Goal: Task Accomplishment & Management: Manage account settings

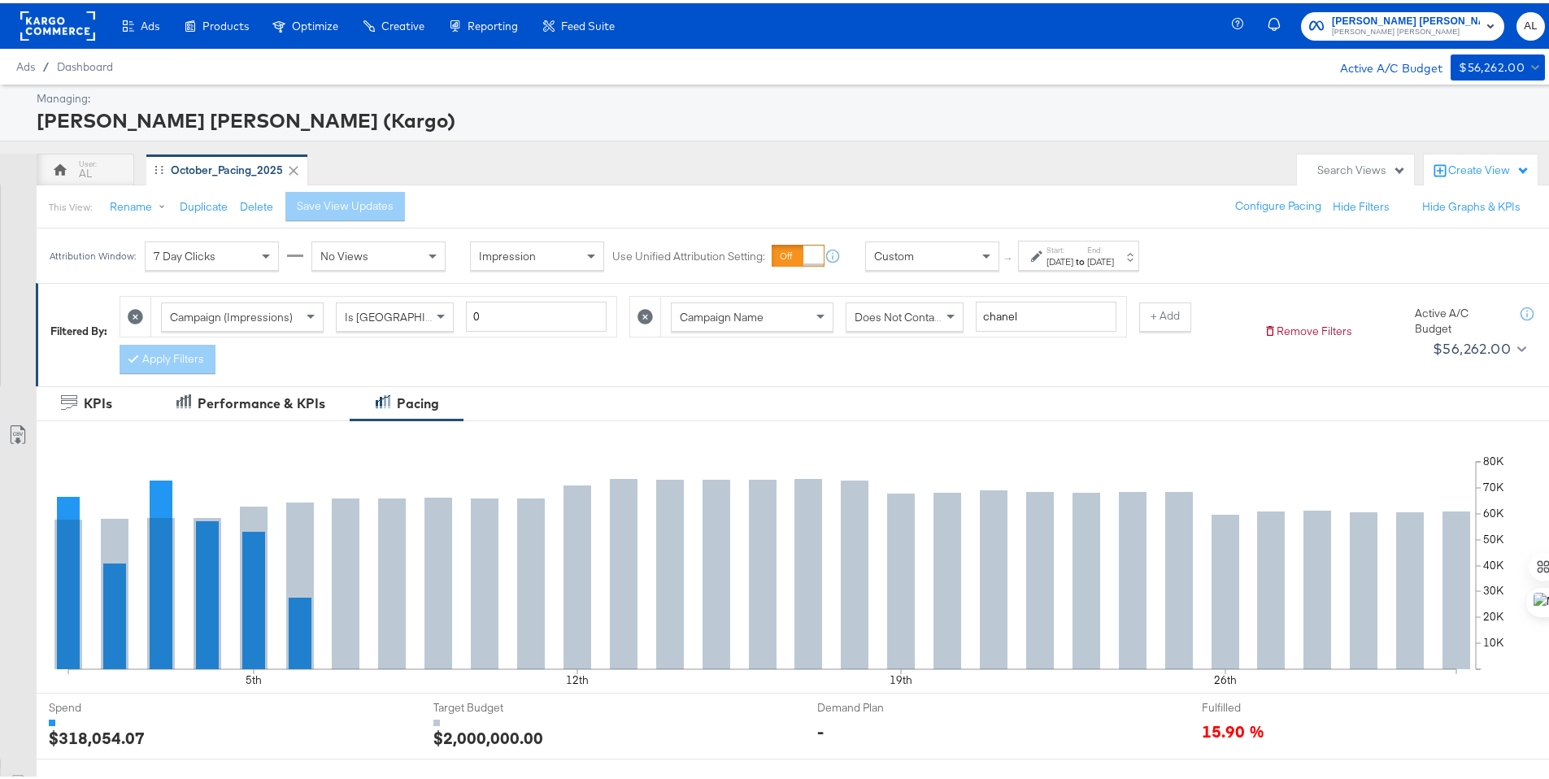
click at [1025, 252] on div "Start: [DATE] to End: [DATE]" at bounding box center [1078, 252] width 121 height 30
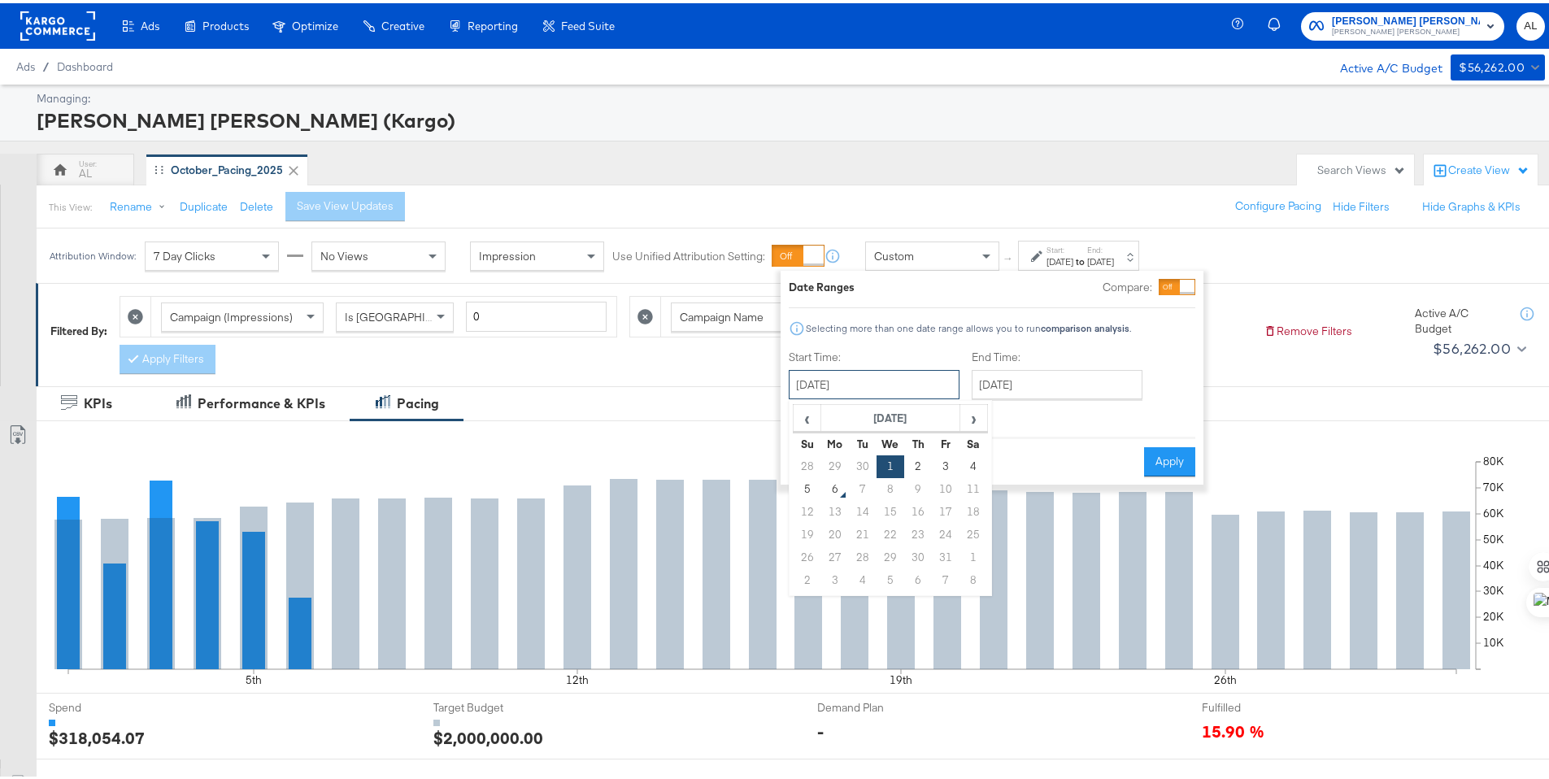
click at [904, 394] on input "[DATE]" at bounding box center [874, 381] width 171 height 29
click at [813, 463] on td "28" at bounding box center [808, 463] width 28 height 23
type input "[DATE]"
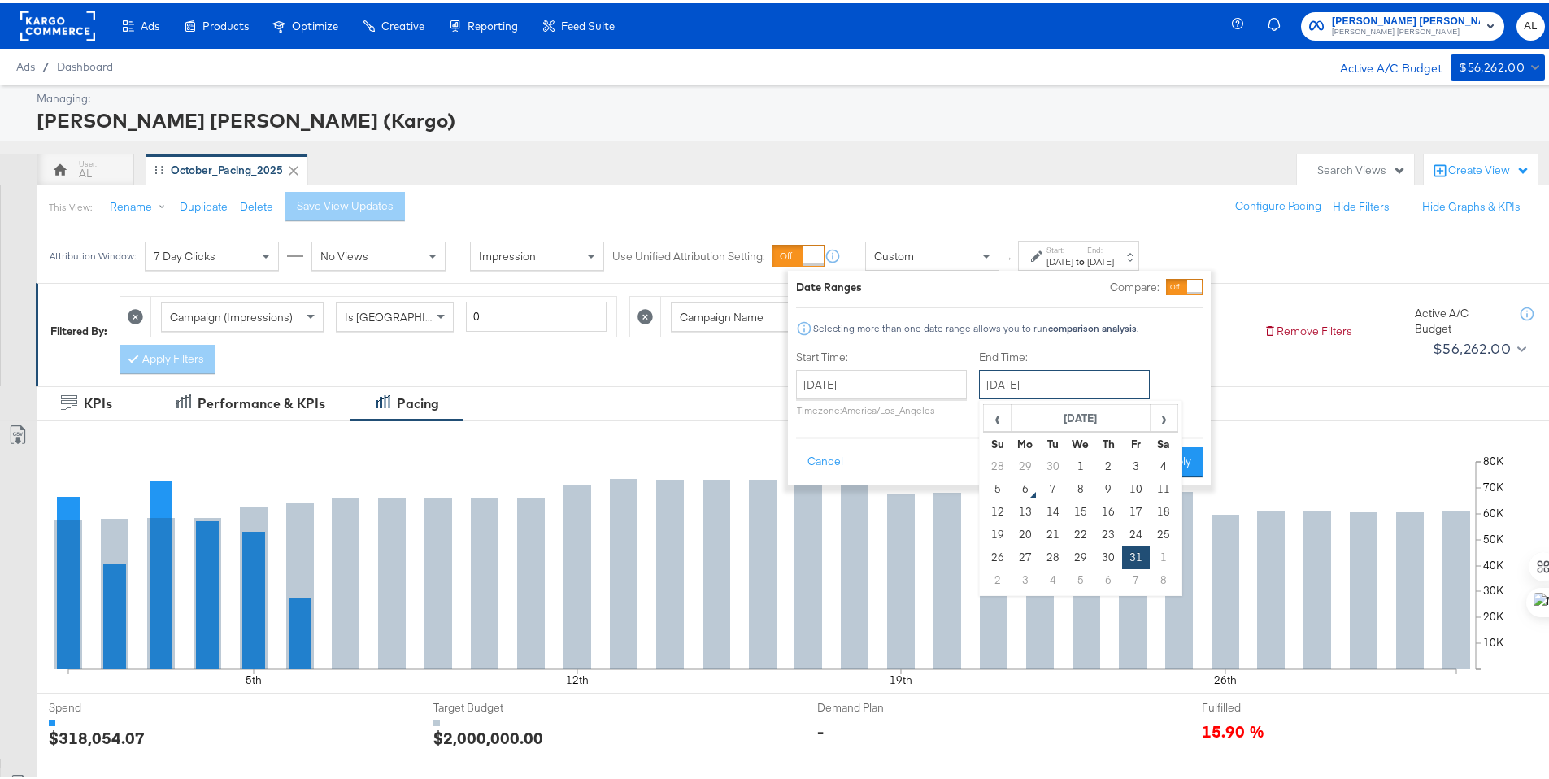
click at [1061, 386] on input "[DATE]" at bounding box center [1064, 381] width 171 height 29
click at [1155, 462] on td "4" at bounding box center [1164, 463] width 28 height 23
type input "[DATE]"
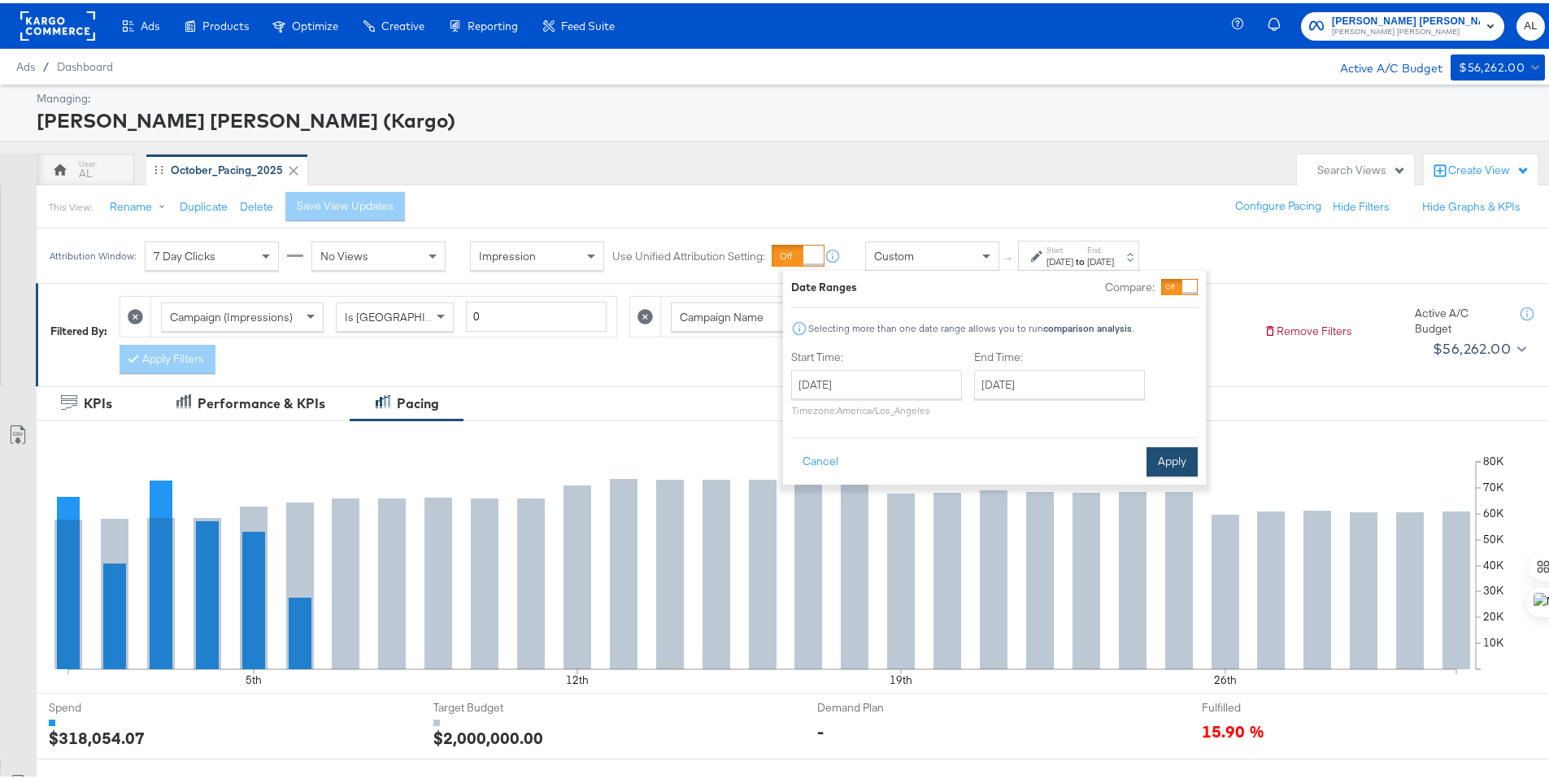
click at [1159, 451] on button "Apply" at bounding box center [1172, 458] width 51 height 29
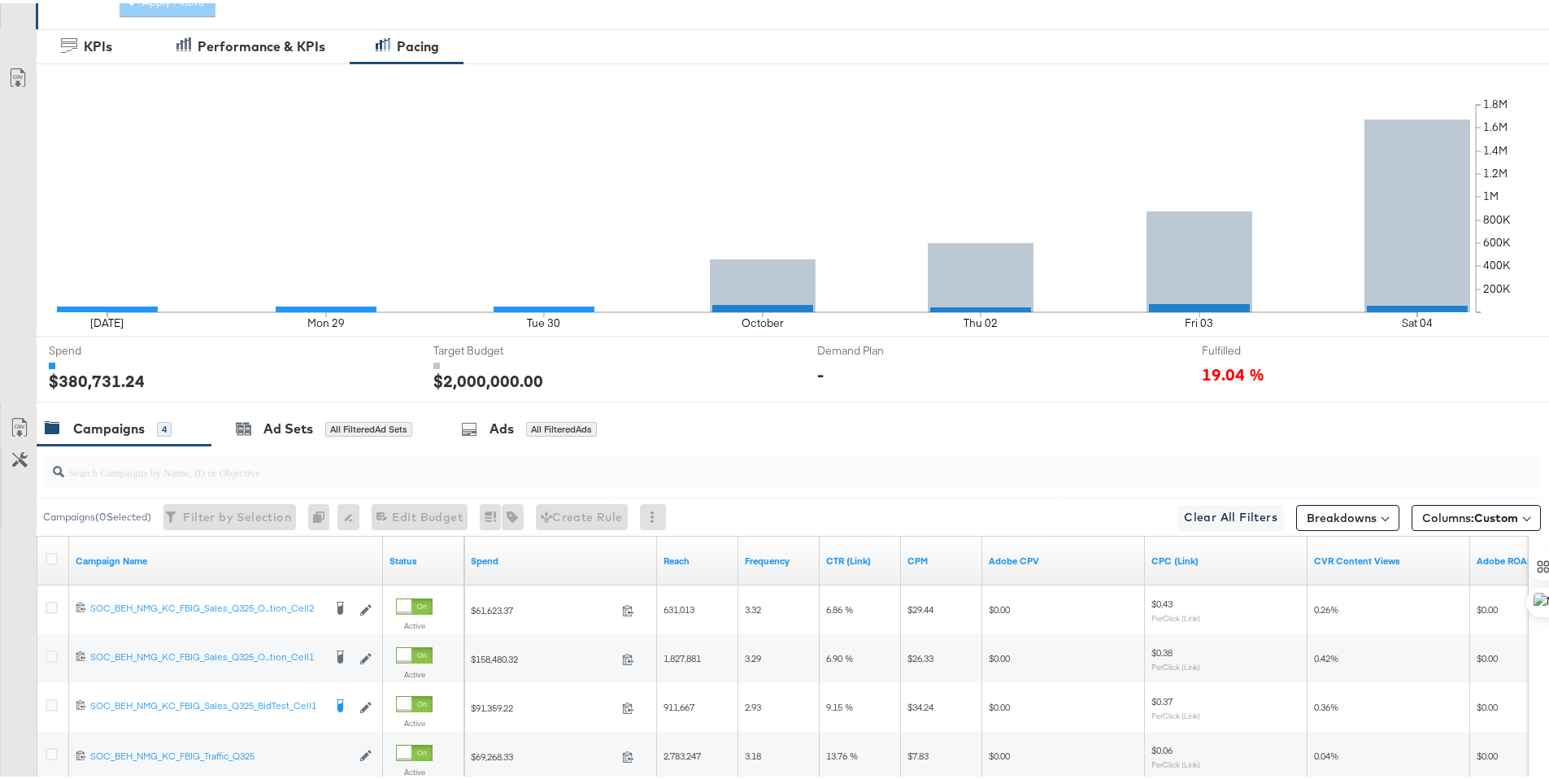
scroll to position [360, 0]
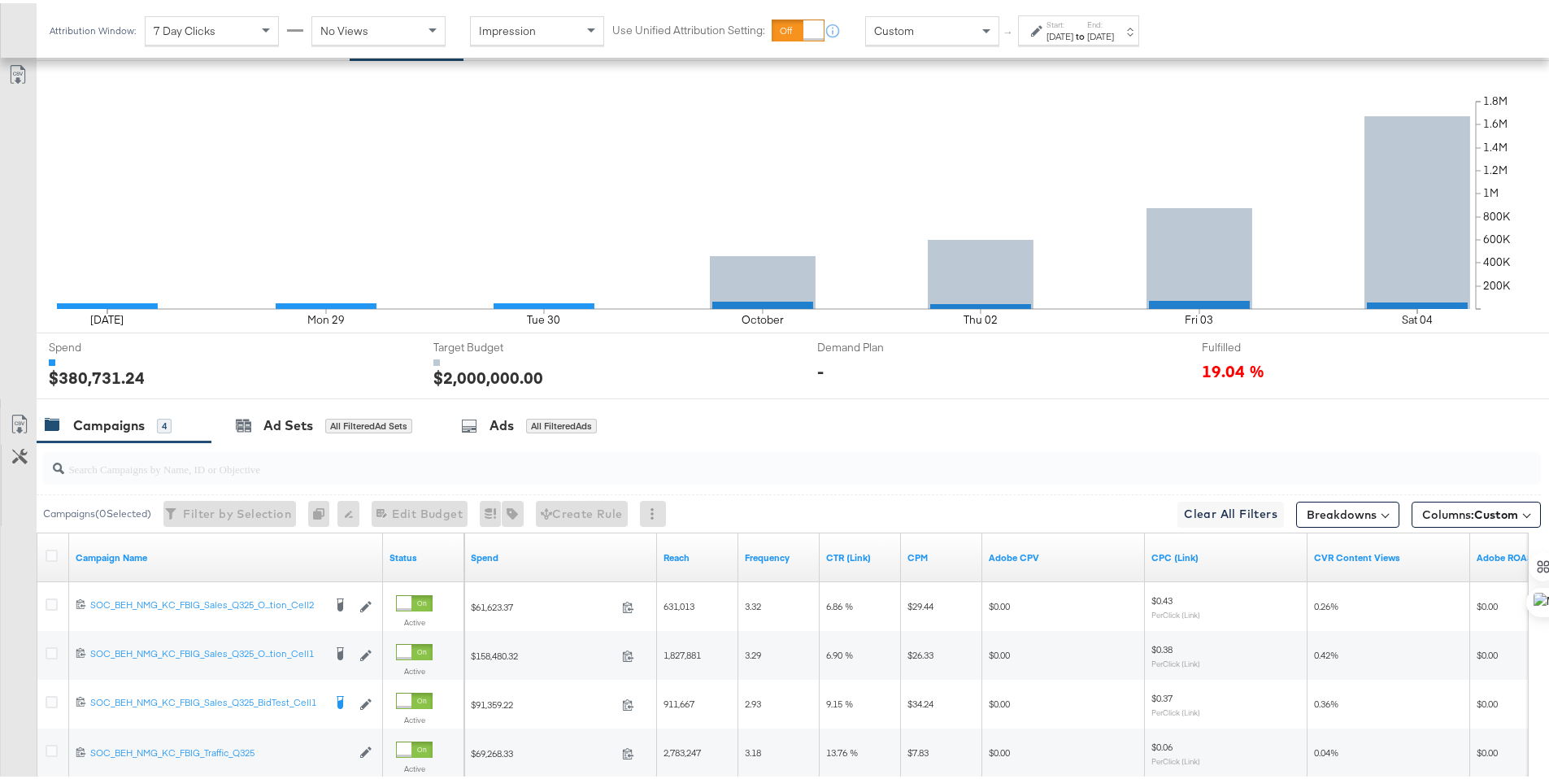
drag, startPoint x: 75, startPoint y: 420, endPoint x: 157, endPoint y: 392, distance: 86.7
click at [75, 420] on div "Campaigns" at bounding box center [109, 422] width 72 height 19
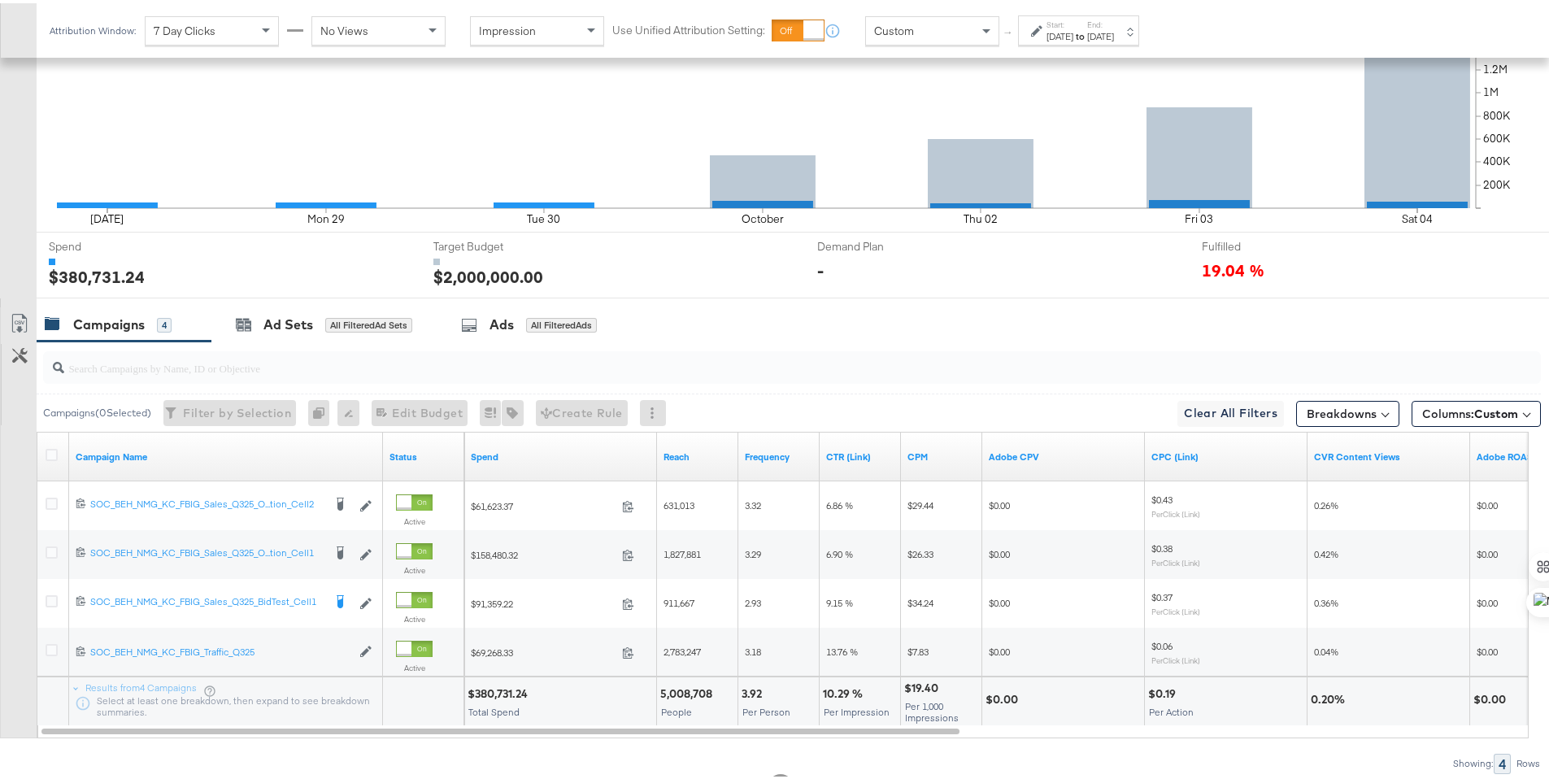
scroll to position [524, 0]
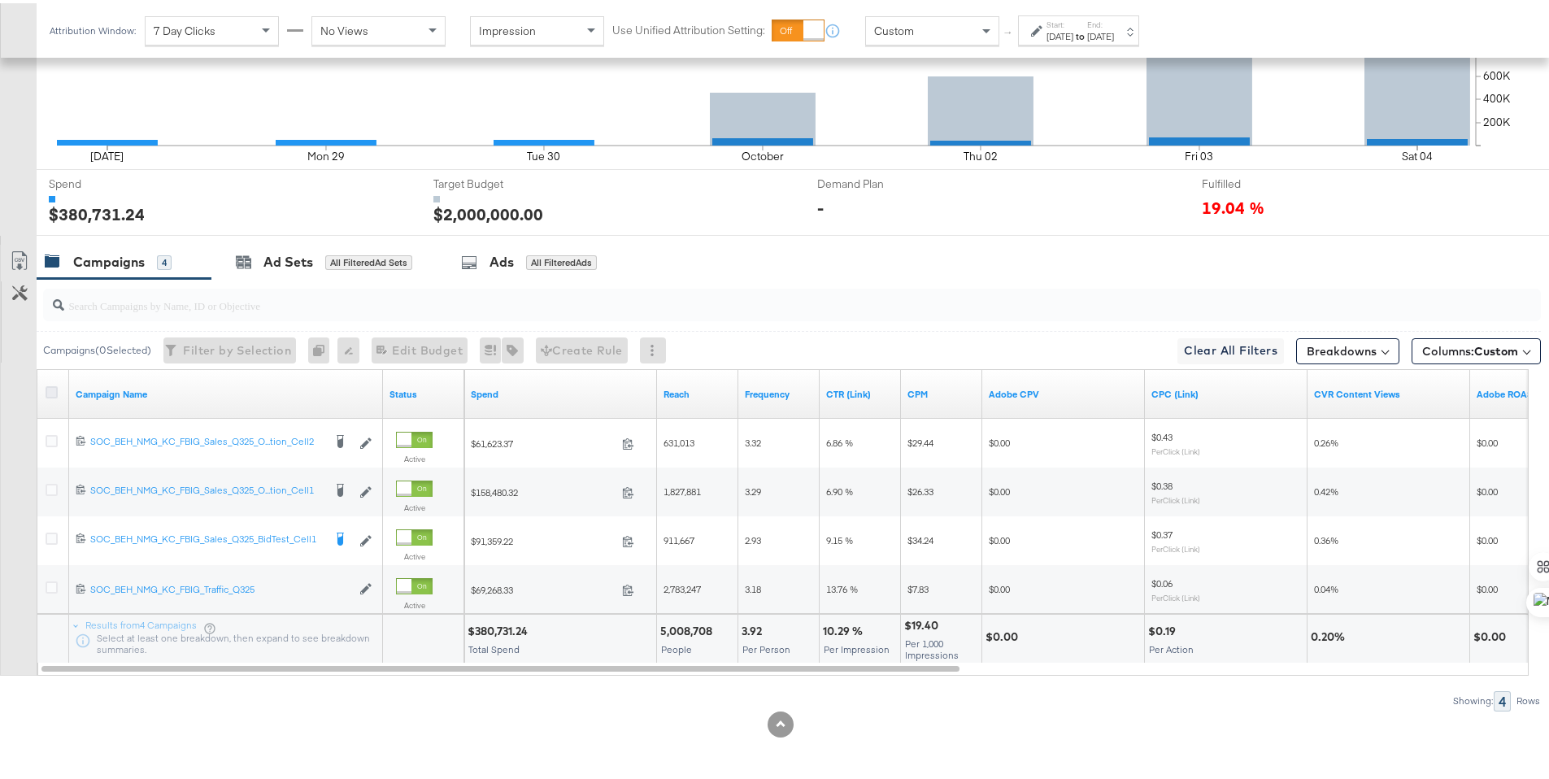
click at [51, 389] on icon at bounding box center [52, 389] width 12 height 12
click at [0, 0] on input "checkbox" at bounding box center [0, 0] width 0 height 0
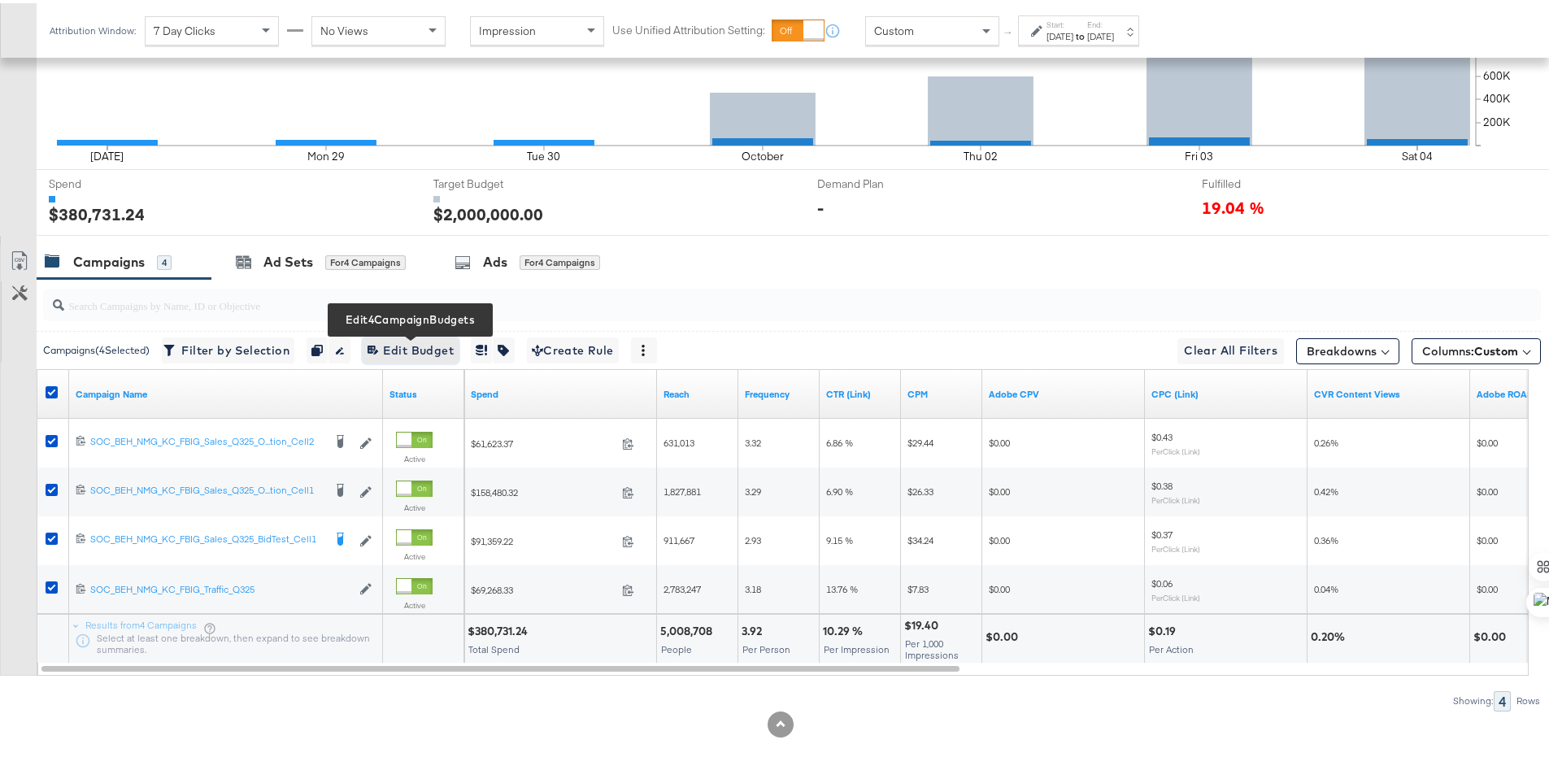
click at [402, 336] on button "Edit 4 Campaign Budgets Edit Budget" at bounding box center [411, 347] width 96 height 26
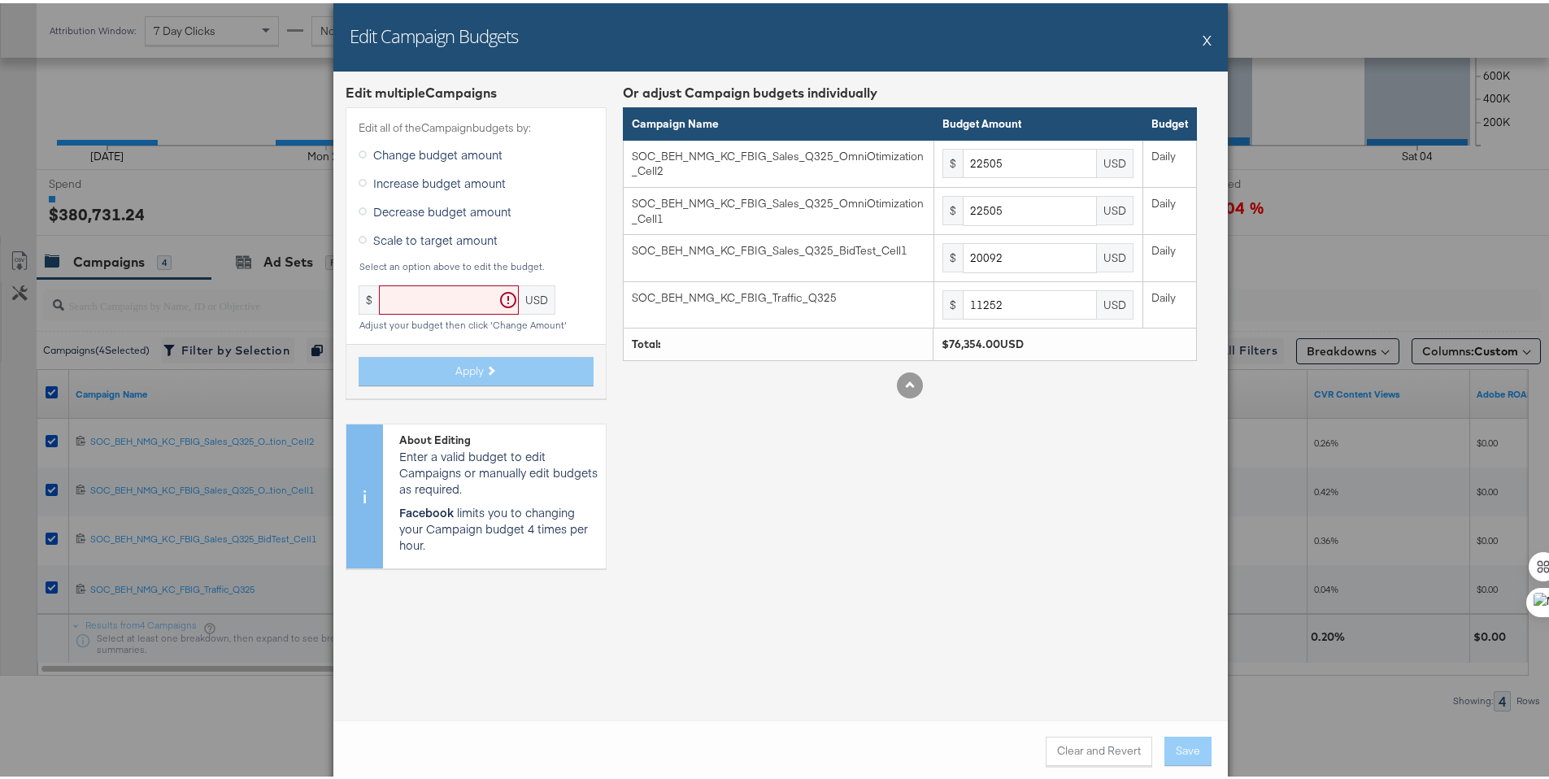
click at [1206, 37] on div "Edit Campaign Budgets X" at bounding box center [780, 34] width 894 height 68
click at [1206, 43] on div "Edit Campaign Budgets X" at bounding box center [780, 34] width 894 height 68
click at [1204, 41] on button "X" at bounding box center [1207, 36] width 9 height 33
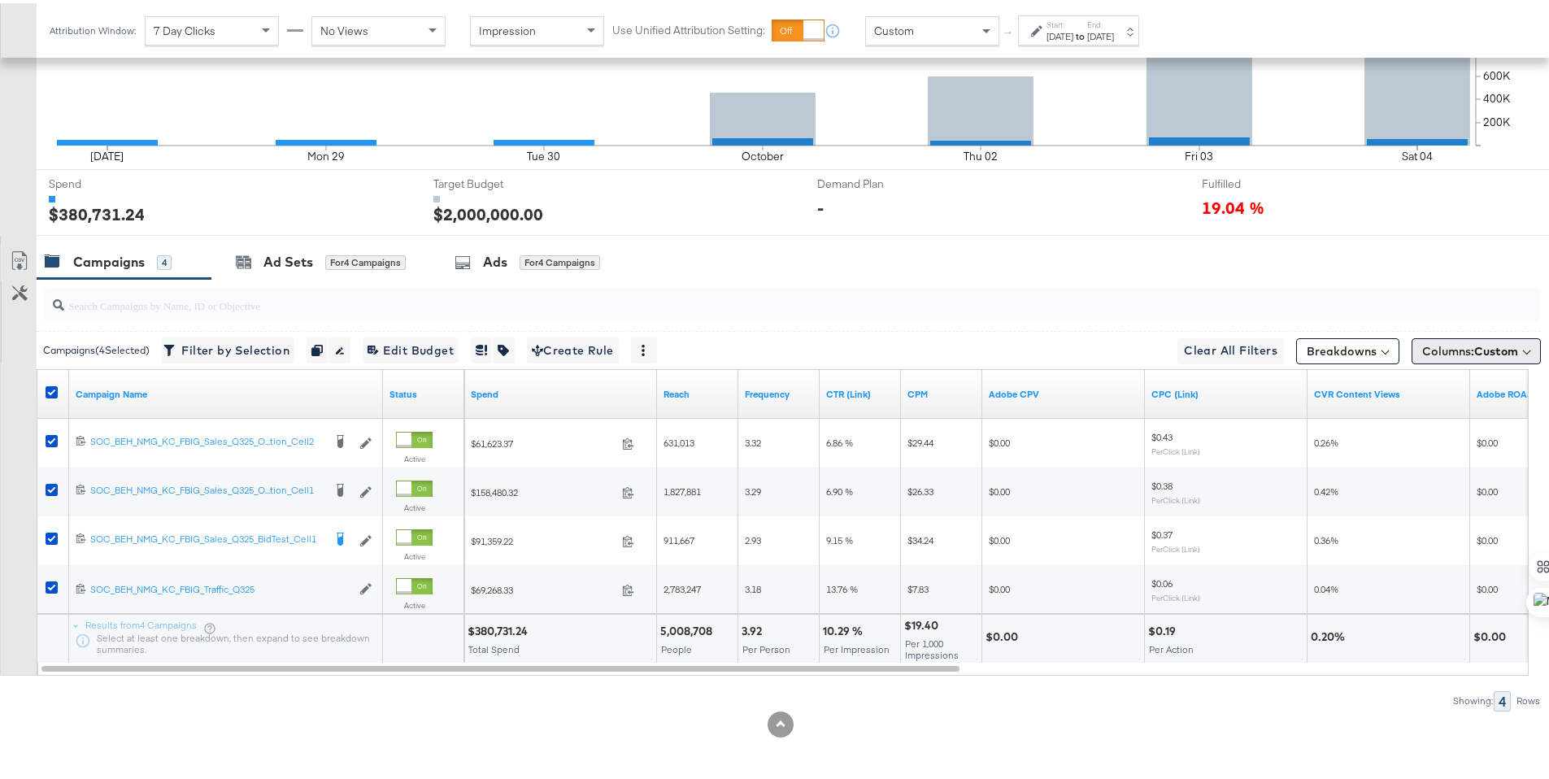
click at [1503, 346] on span "Custom" at bounding box center [1496, 348] width 44 height 15
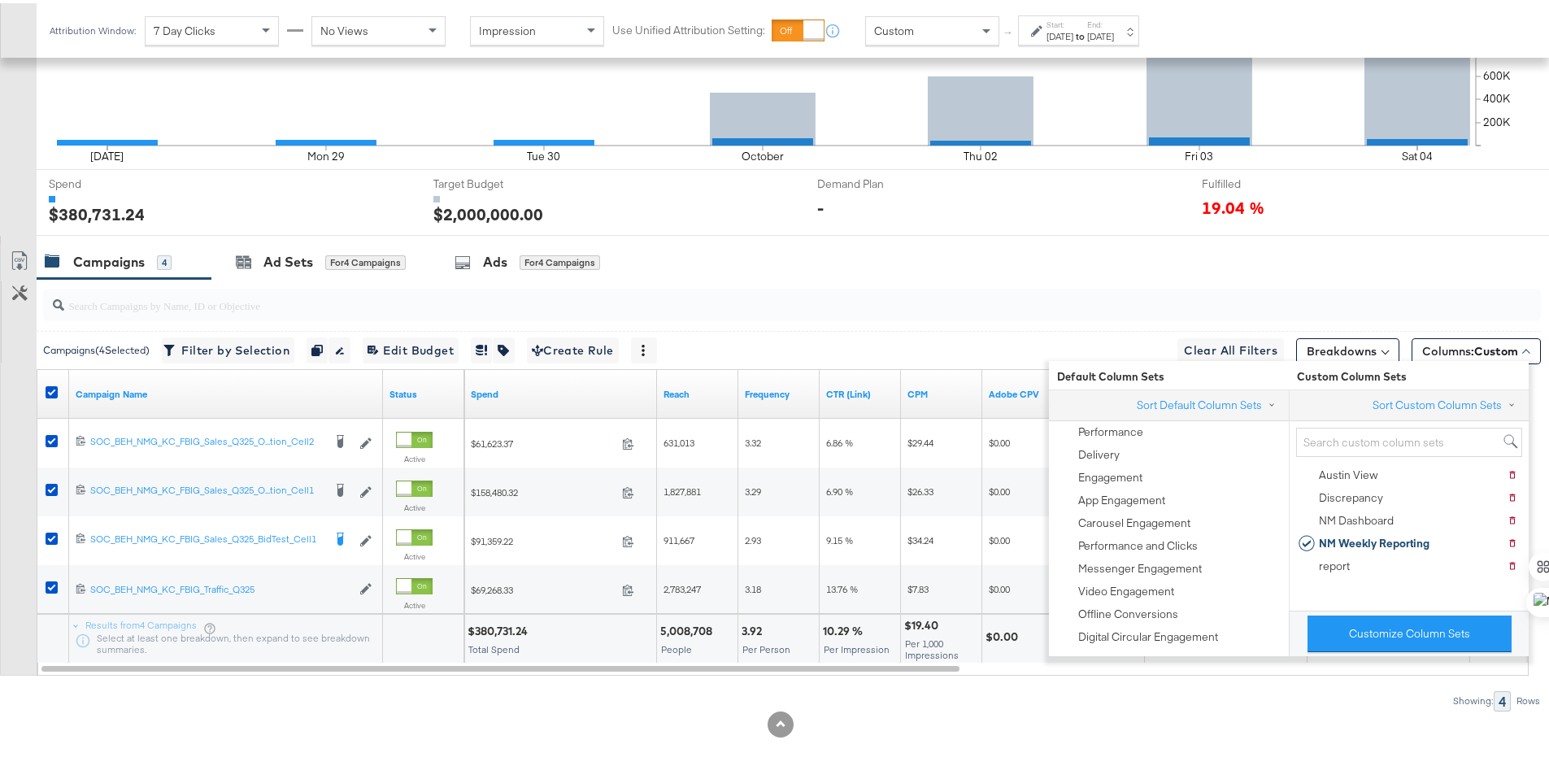
click at [1499, 303] on div at bounding box center [792, 301] width 1498 height 33
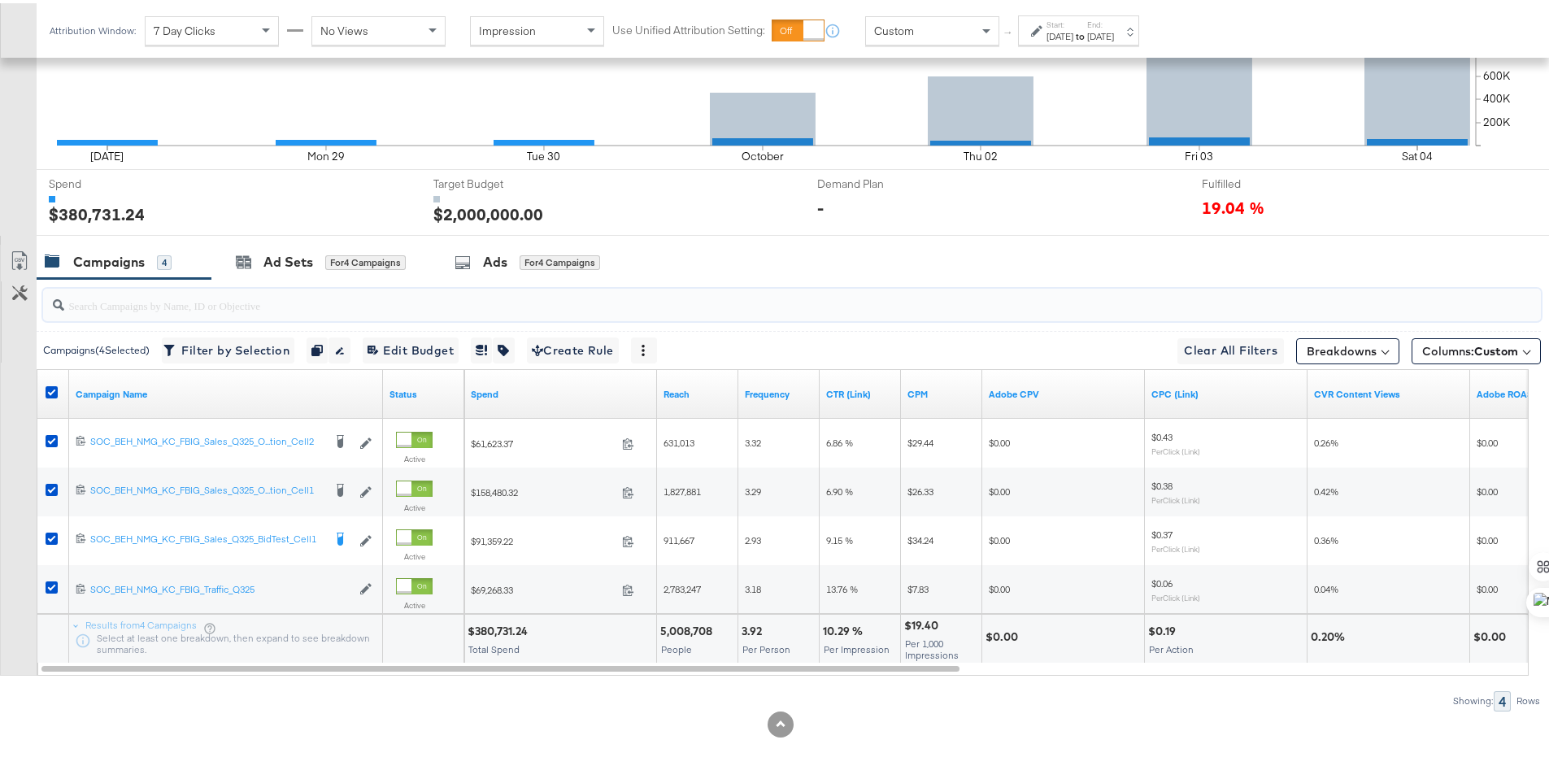
click at [1499, 265] on div "Campaigns 4 Ad Sets for 4 Campaigns Ads for 4 Campaigns" at bounding box center [799, 258] width 1525 height 35
click at [9, 248] on link "Export as CSV" at bounding box center [19, 259] width 37 height 37
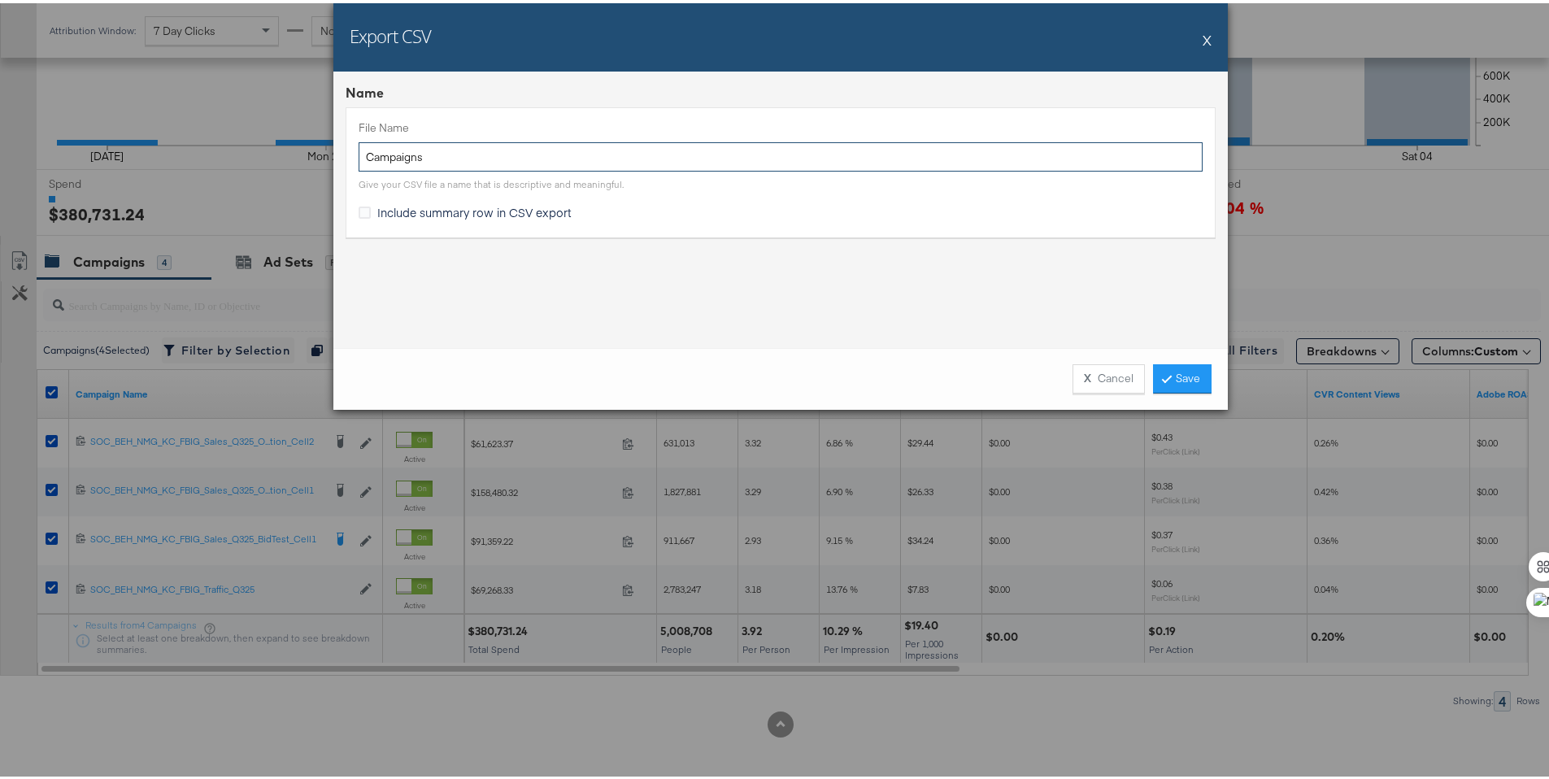
click at [359, 150] on input "Campaigns" at bounding box center [781, 154] width 844 height 30
type input "NM LW Campaigns"
click at [377, 210] on span "Include summary row in CSV export" at bounding box center [474, 209] width 194 height 16
click at [0, 0] on input "Include summary row in CSV export" at bounding box center [0, 0] width 0 height 0
click at [1144, 379] on div "X Cancel Save" at bounding box center [1135, 375] width 151 height 29
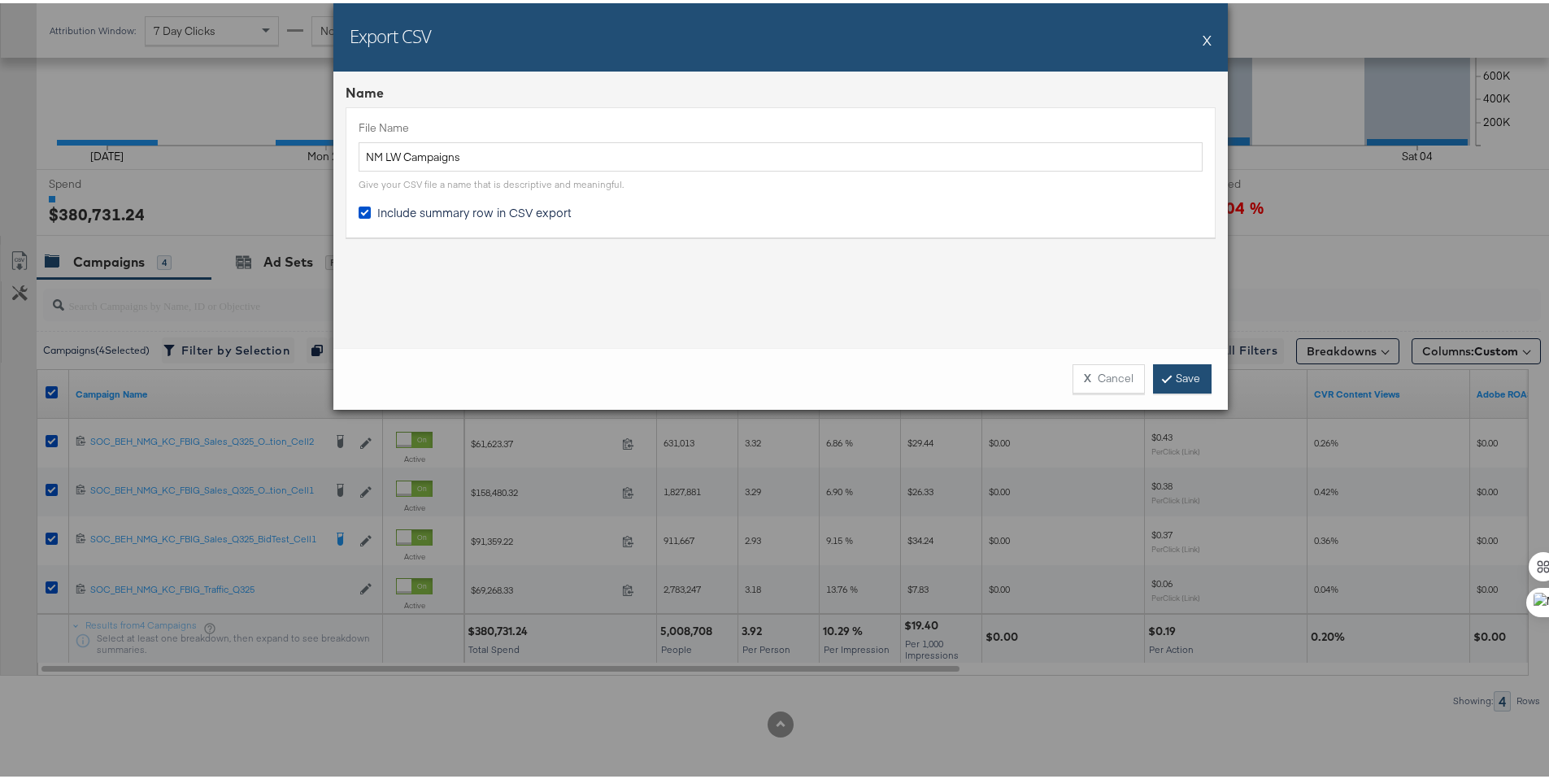
click at [1153, 376] on link "Save" at bounding box center [1182, 375] width 59 height 29
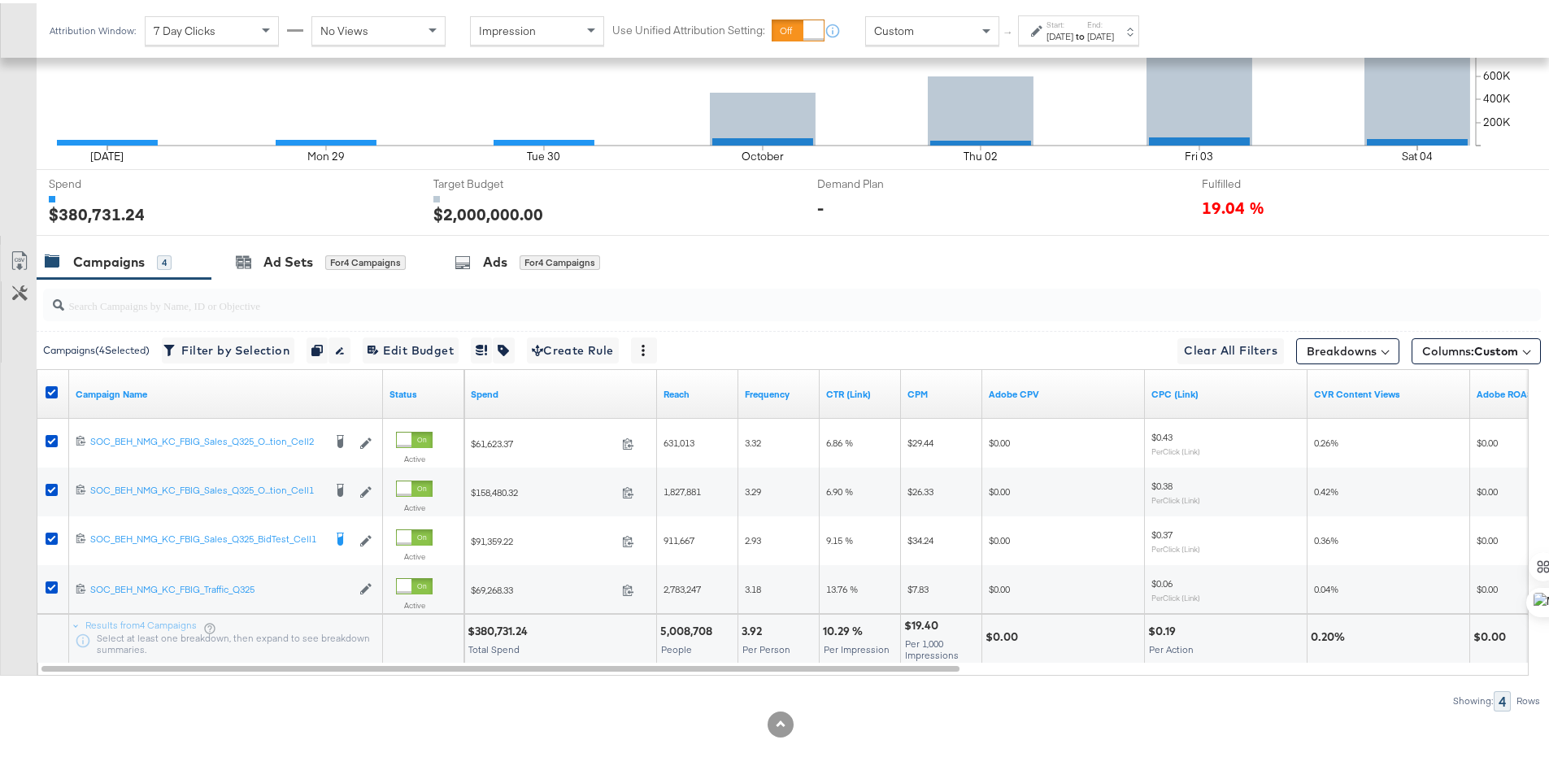
click at [249, 277] on div at bounding box center [789, 302] width 1504 height 52
click at [265, 263] on div "Ad Sets" at bounding box center [288, 259] width 50 height 19
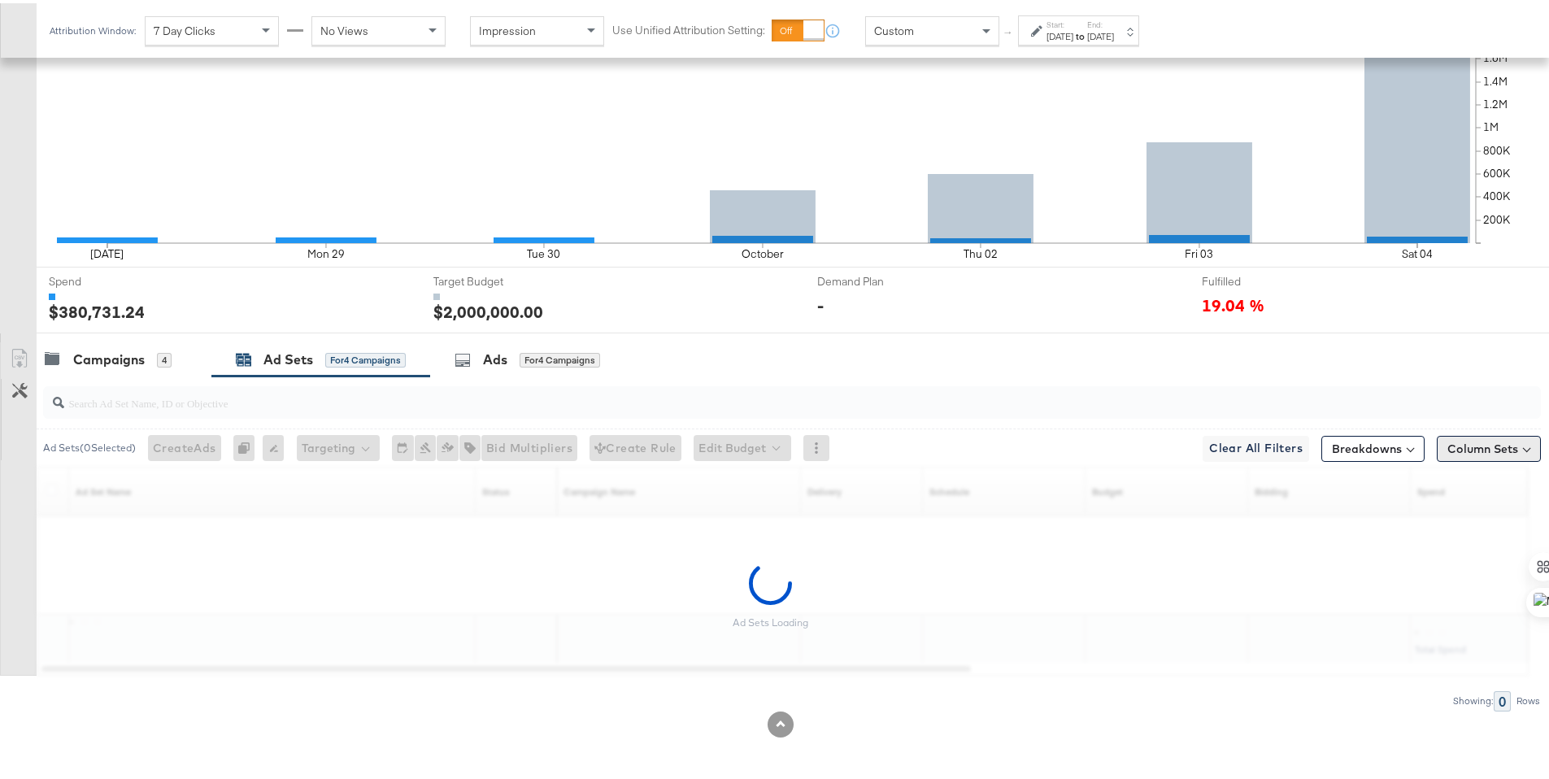
click at [1461, 436] on button "Column Sets" at bounding box center [1489, 446] width 104 height 26
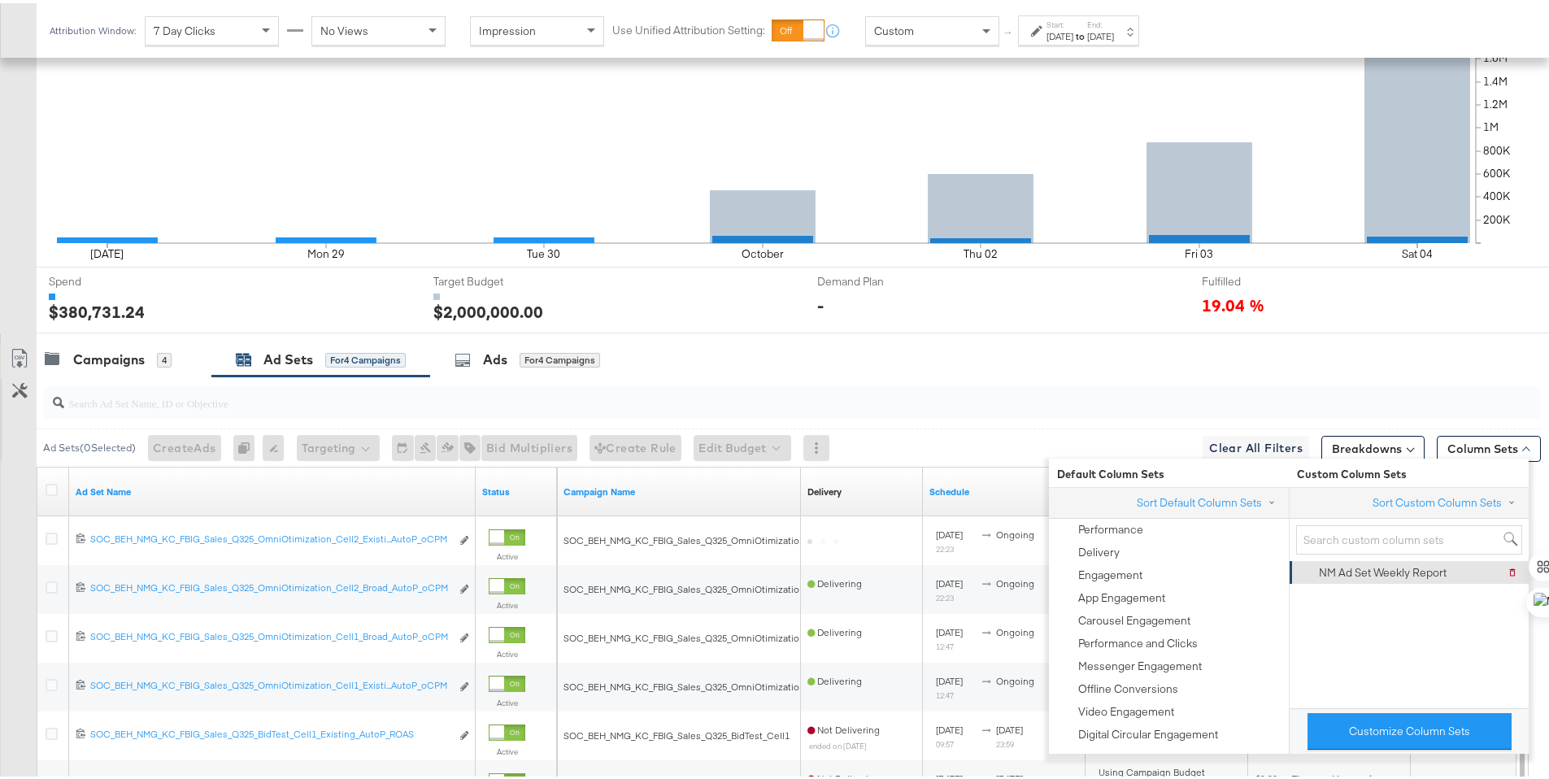
click at [1443, 562] on div "NM Ad Set Weekly Report" at bounding box center [1383, 569] width 128 height 15
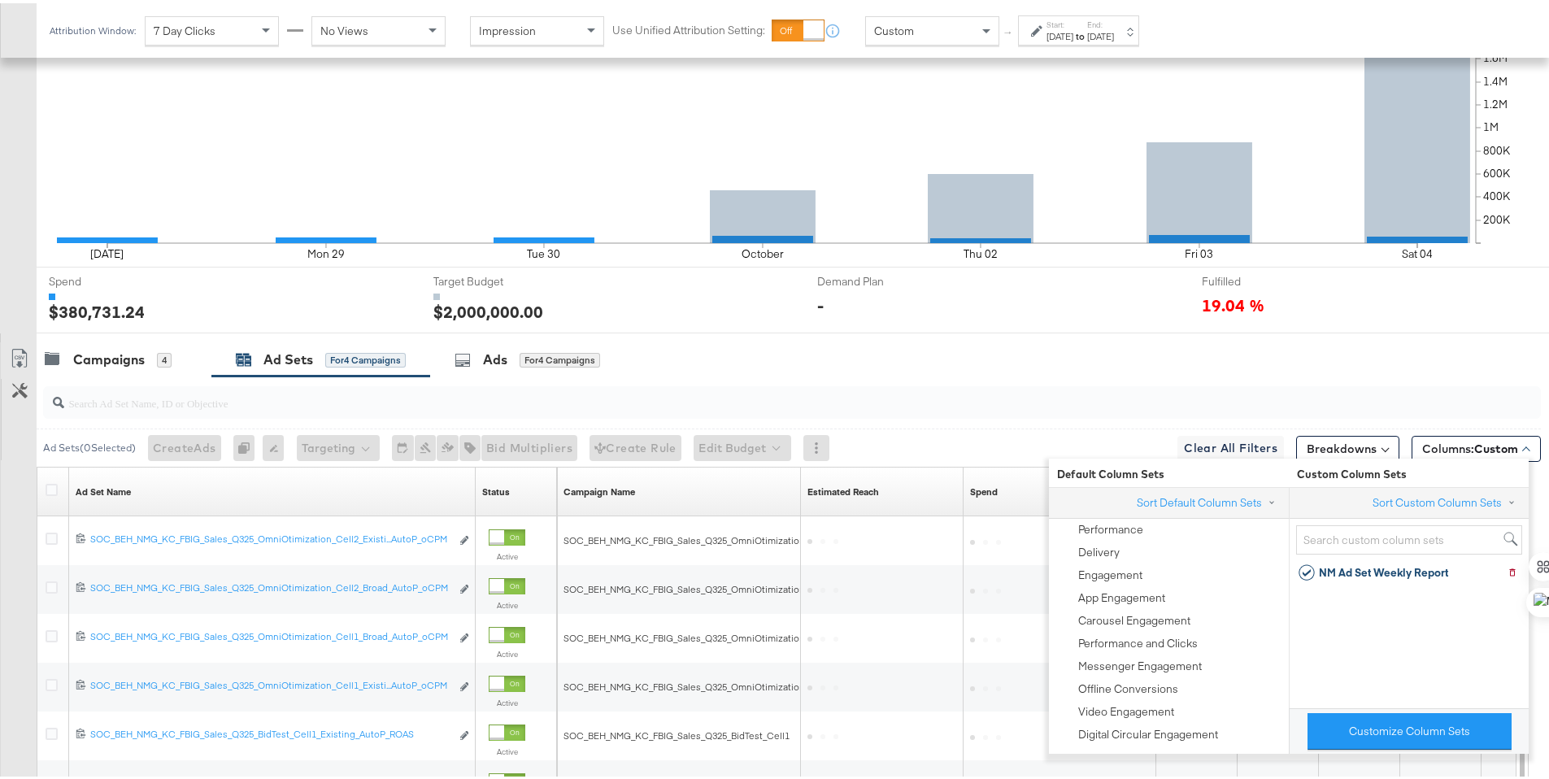
click at [1476, 377] on div at bounding box center [789, 399] width 1504 height 52
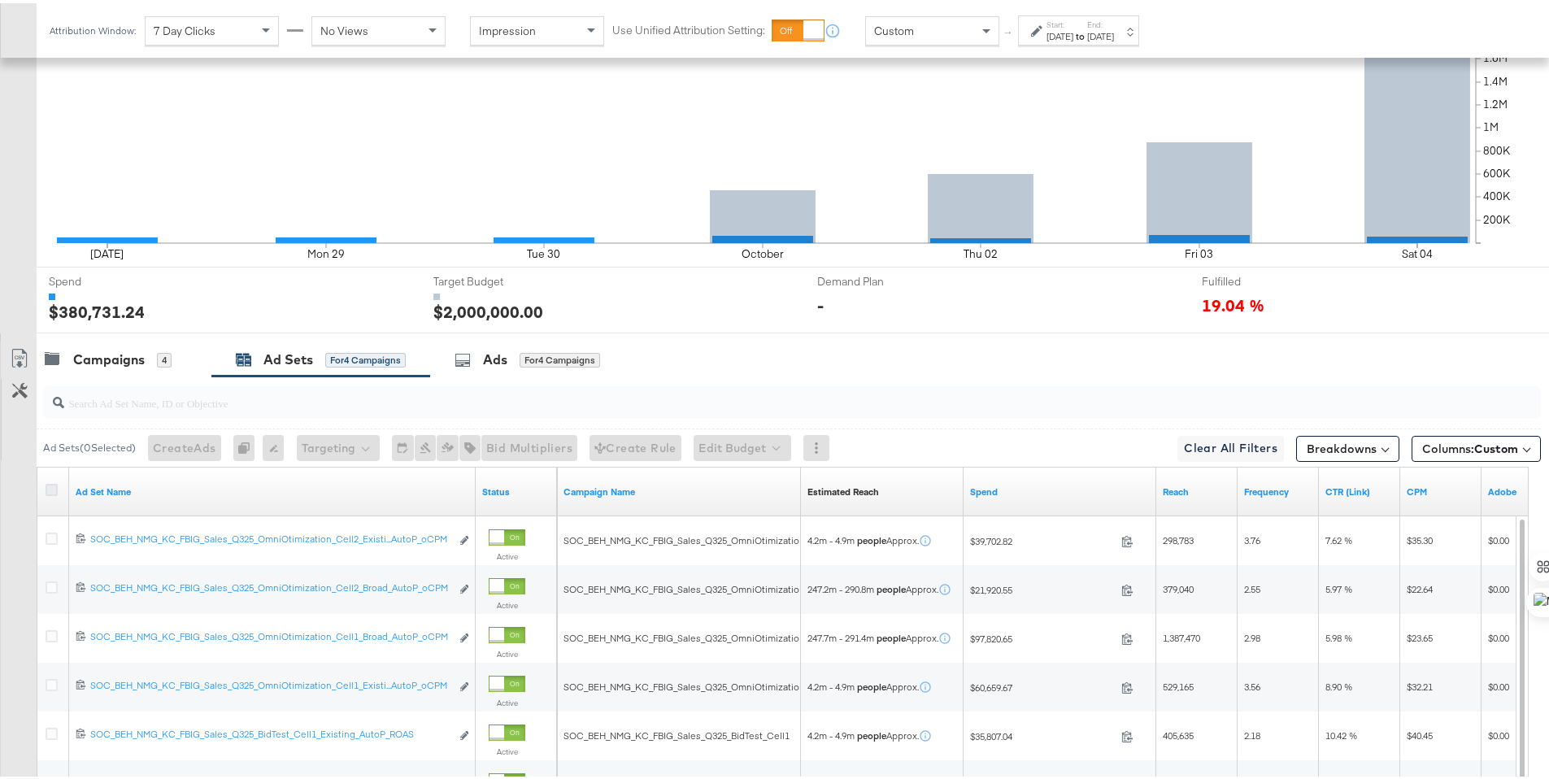
click at [50, 485] on icon at bounding box center [52, 487] width 12 height 12
click at [0, 0] on input "checkbox" at bounding box center [0, 0] width 0 height 0
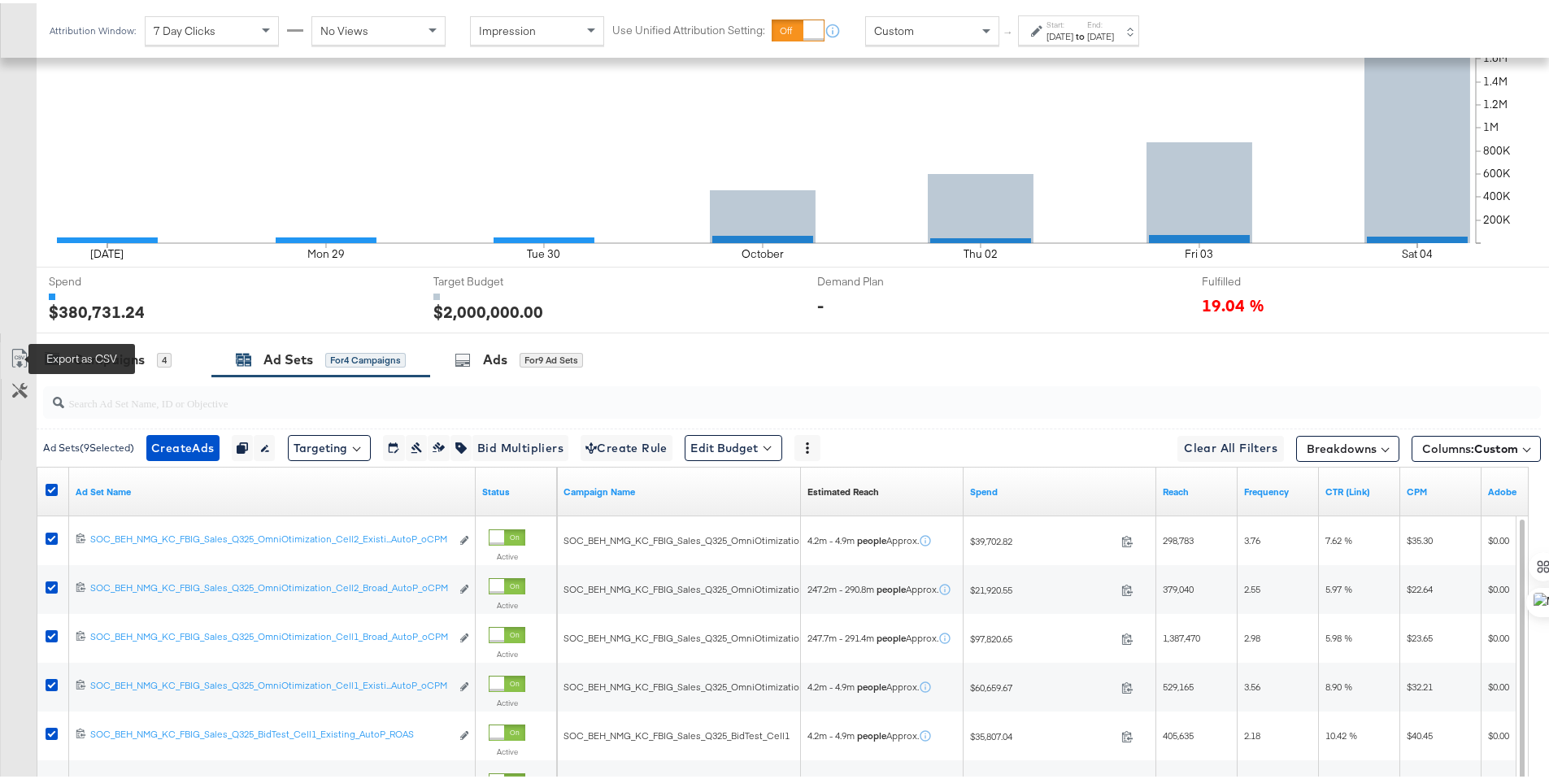
click at [14, 355] on icon at bounding box center [20, 356] width 20 height 20
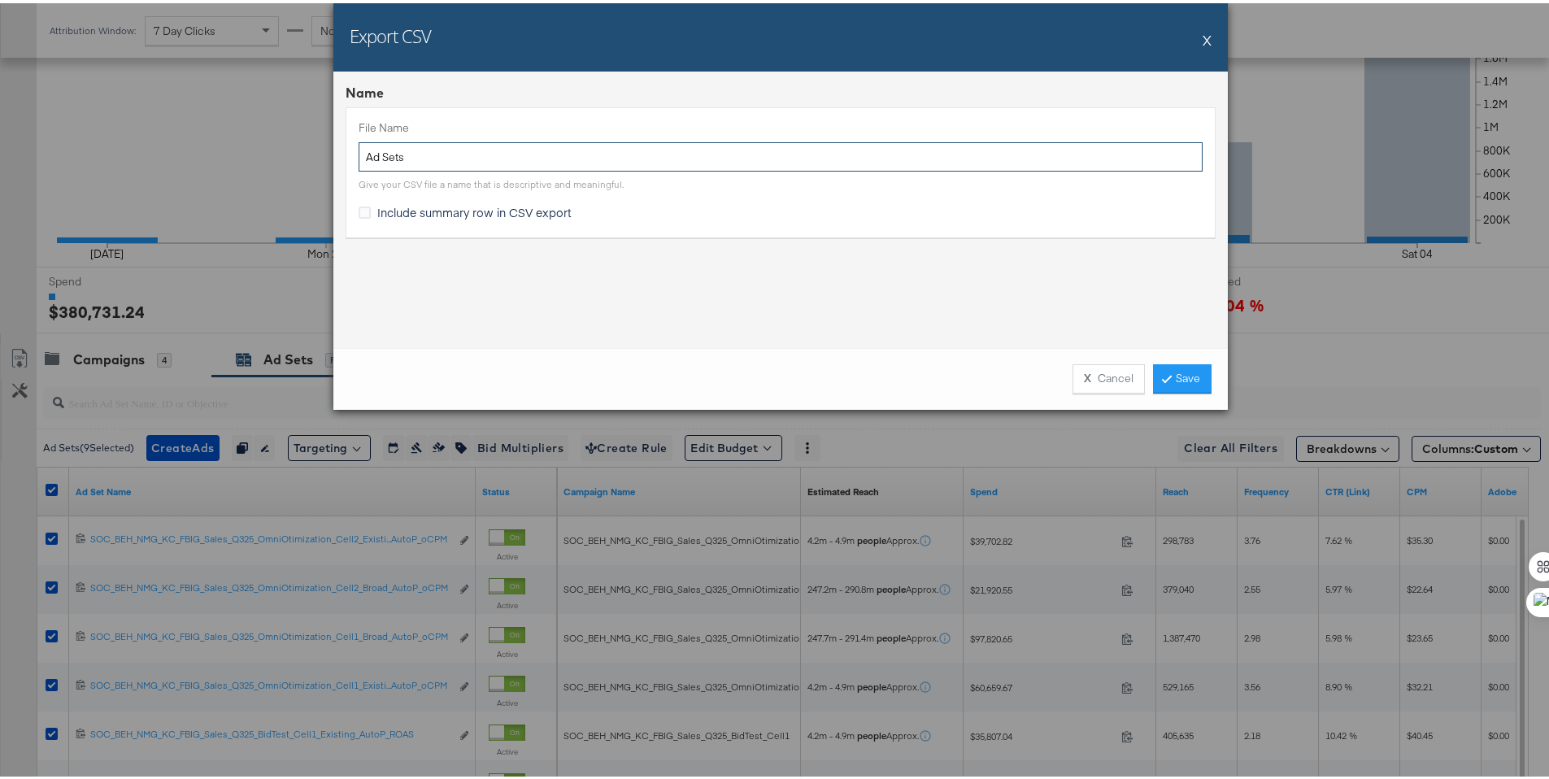
click at [361, 147] on input "Ad Sets" at bounding box center [781, 154] width 844 height 30
type input "NM LW Ad Sets"
click at [394, 202] on span "Include summary row in CSV export" at bounding box center [474, 209] width 194 height 16
click at [0, 0] on input "Include summary row in CSV export" at bounding box center [0, 0] width 0 height 0
click at [1173, 367] on link "Save" at bounding box center [1182, 375] width 59 height 29
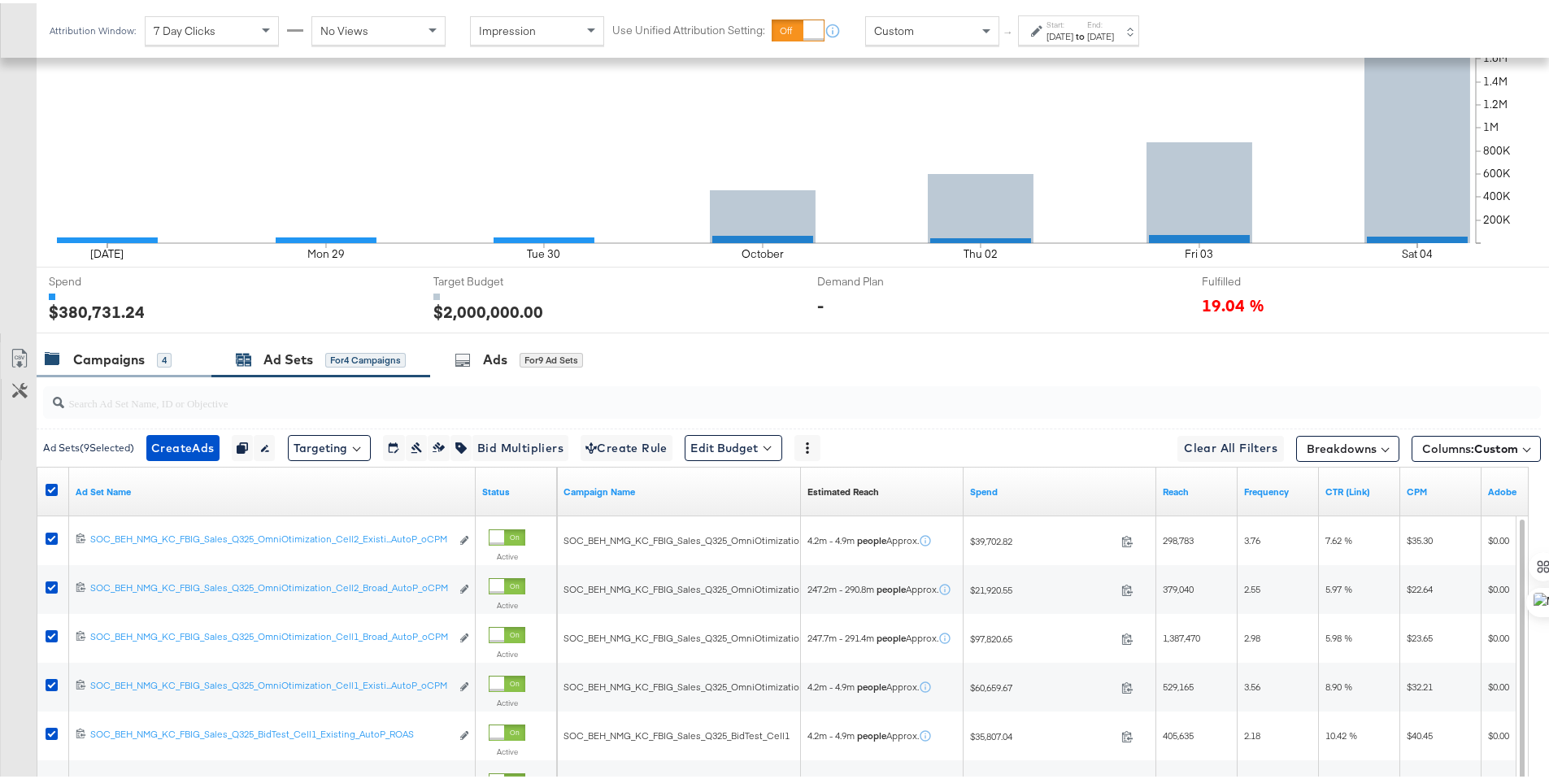
click at [130, 347] on div "Campaigns" at bounding box center [109, 356] width 72 height 19
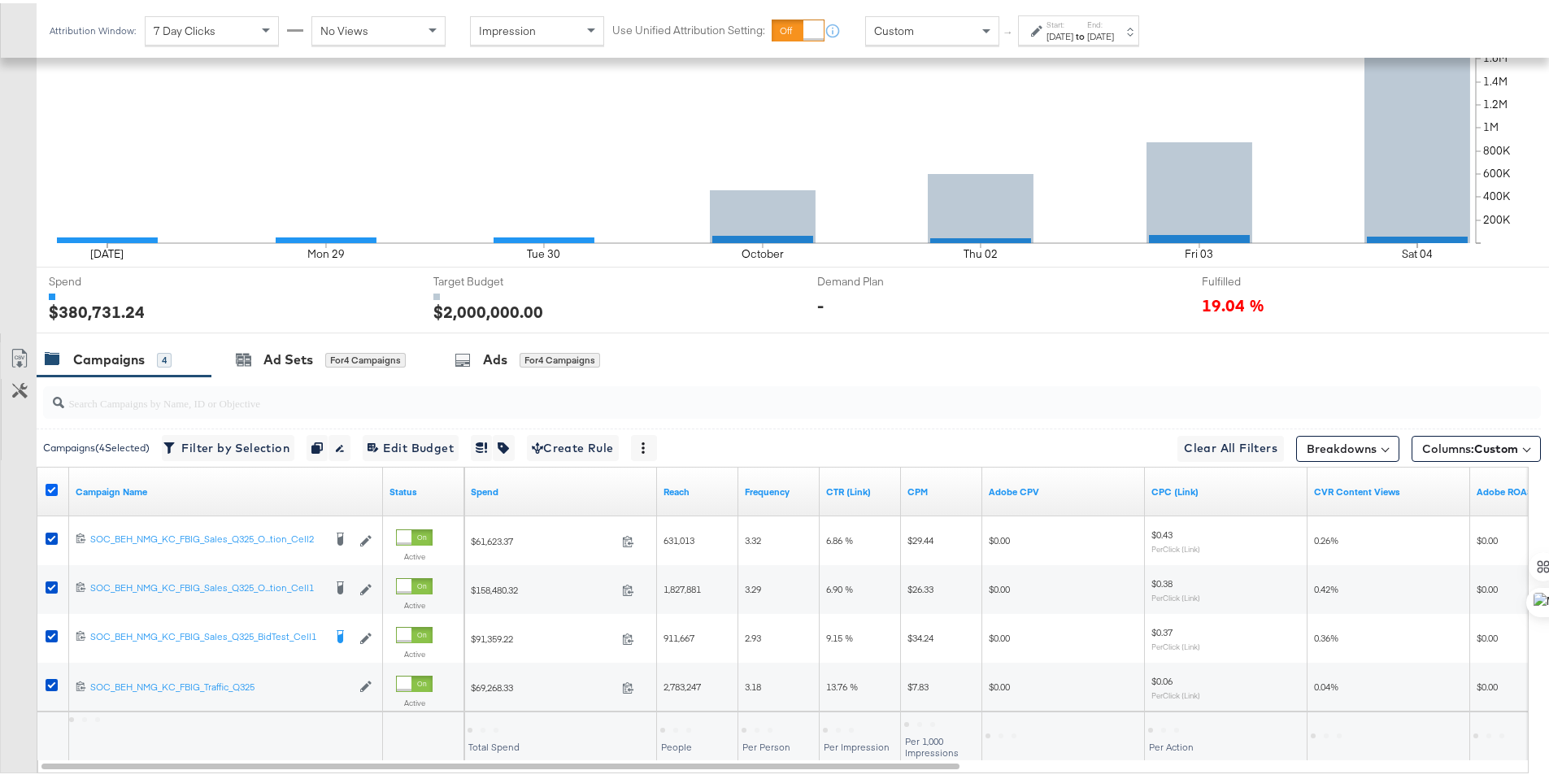
click at [50, 485] on icon at bounding box center [52, 487] width 12 height 12
click at [0, 0] on input "checkbox" at bounding box center [0, 0] width 0 height 0
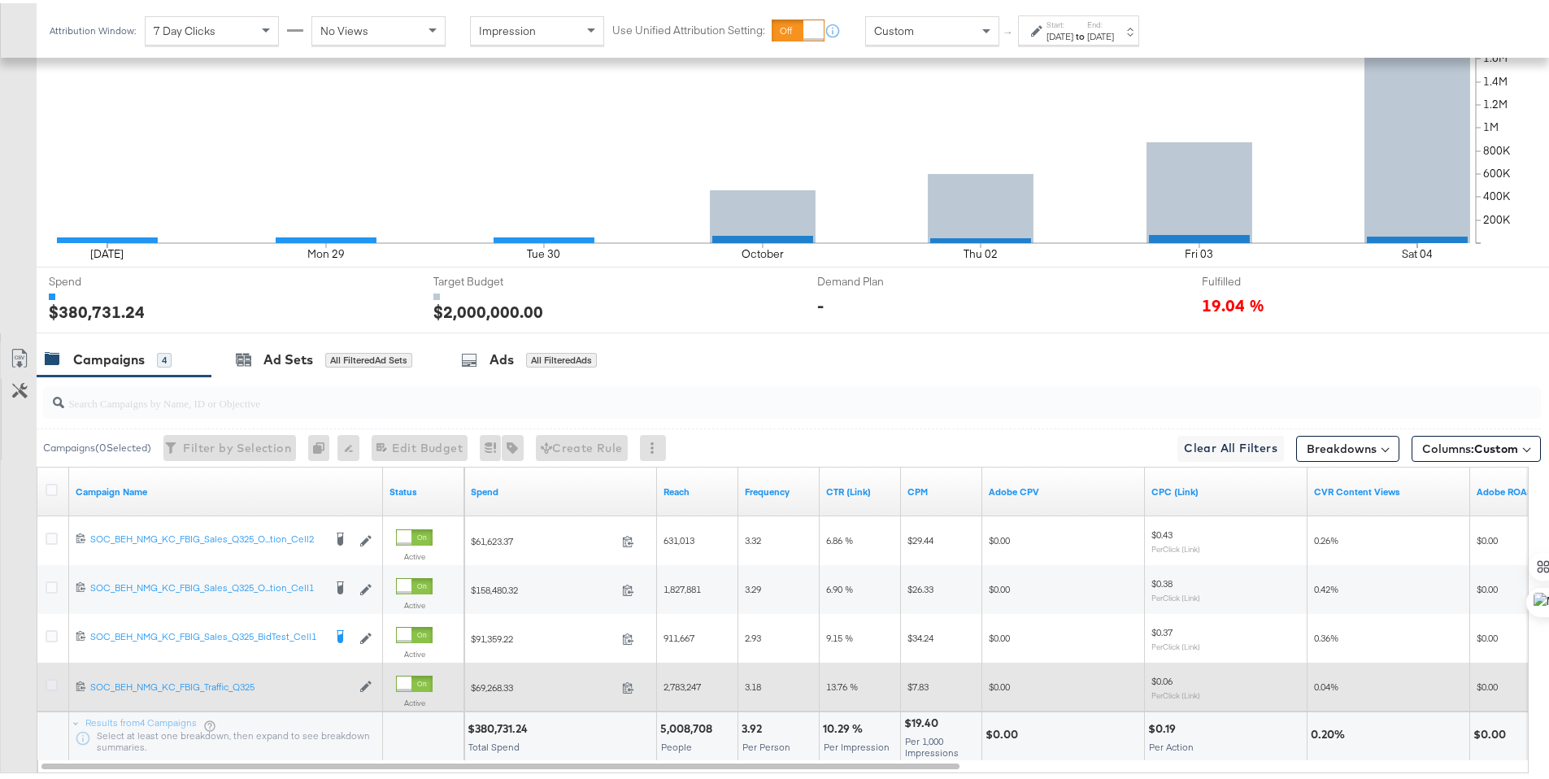
click at [51, 682] on icon at bounding box center [52, 682] width 12 height 12
click at [0, 0] on input "checkbox" at bounding box center [0, 0] width 0 height 0
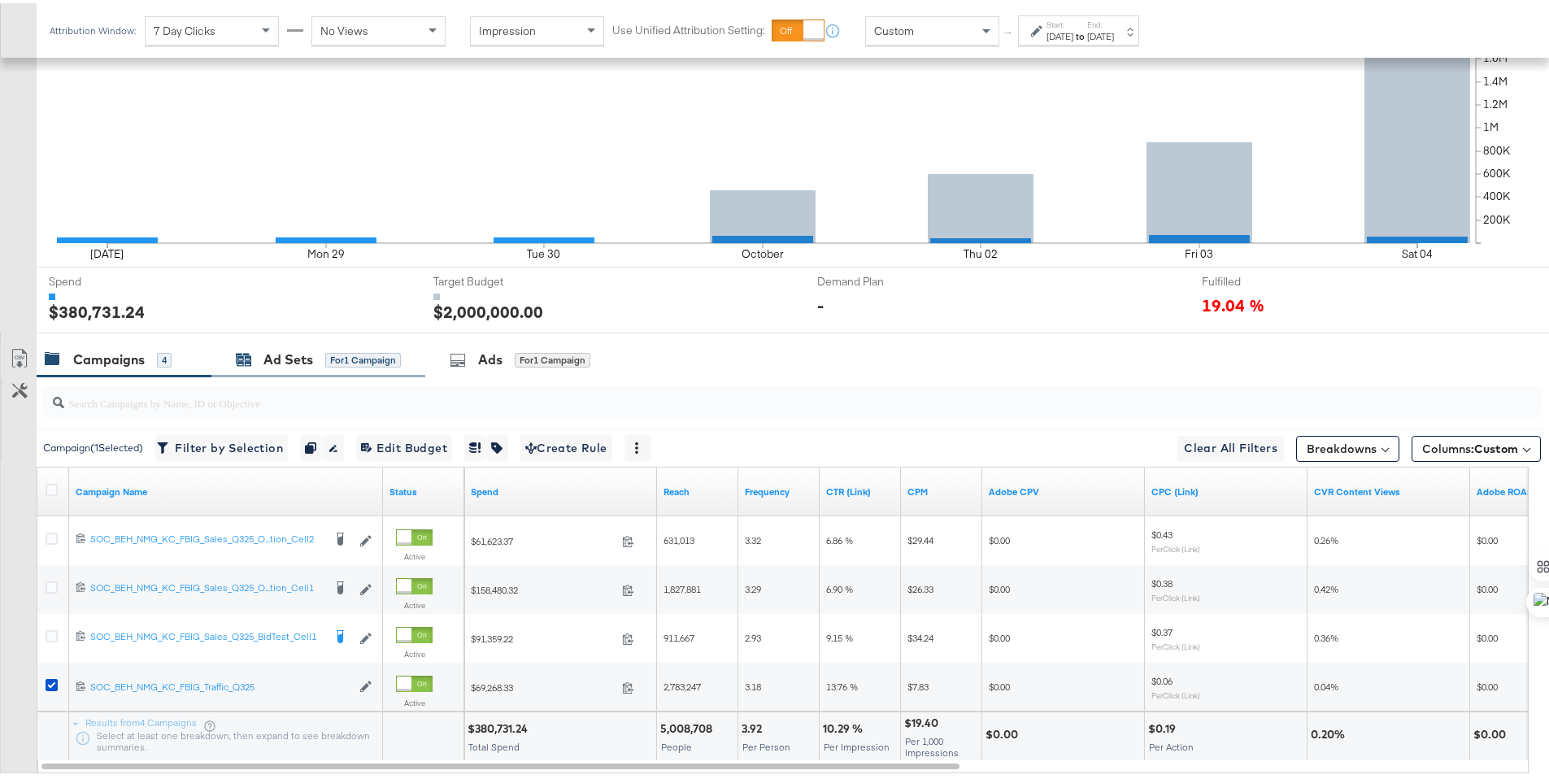
click at [282, 356] on div "Ad Sets" at bounding box center [288, 356] width 50 height 19
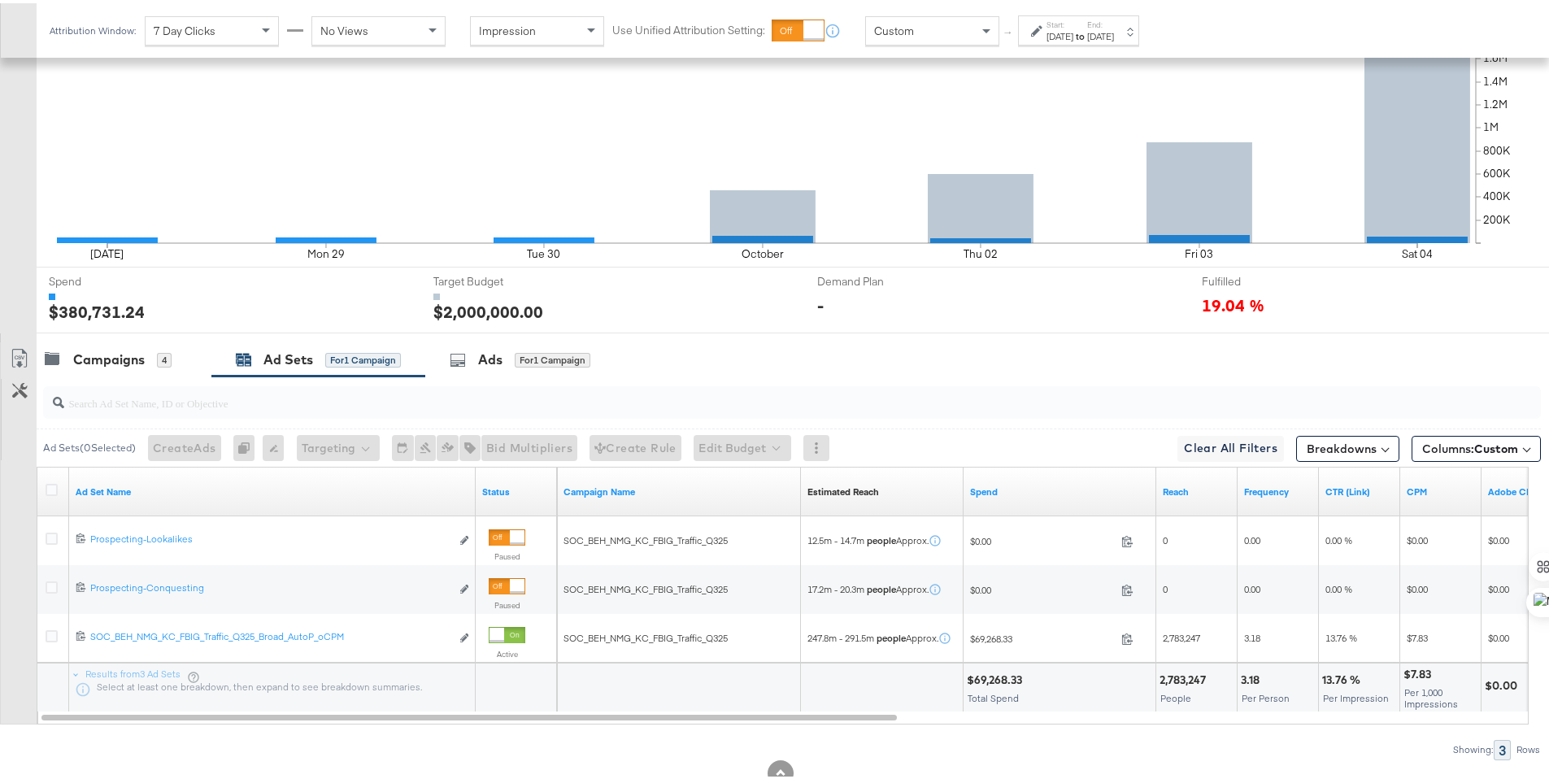
click at [105, 375] on div at bounding box center [789, 399] width 1504 height 52
click at [118, 361] on div "Campaigns" at bounding box center [109, 356] width 72 height 19
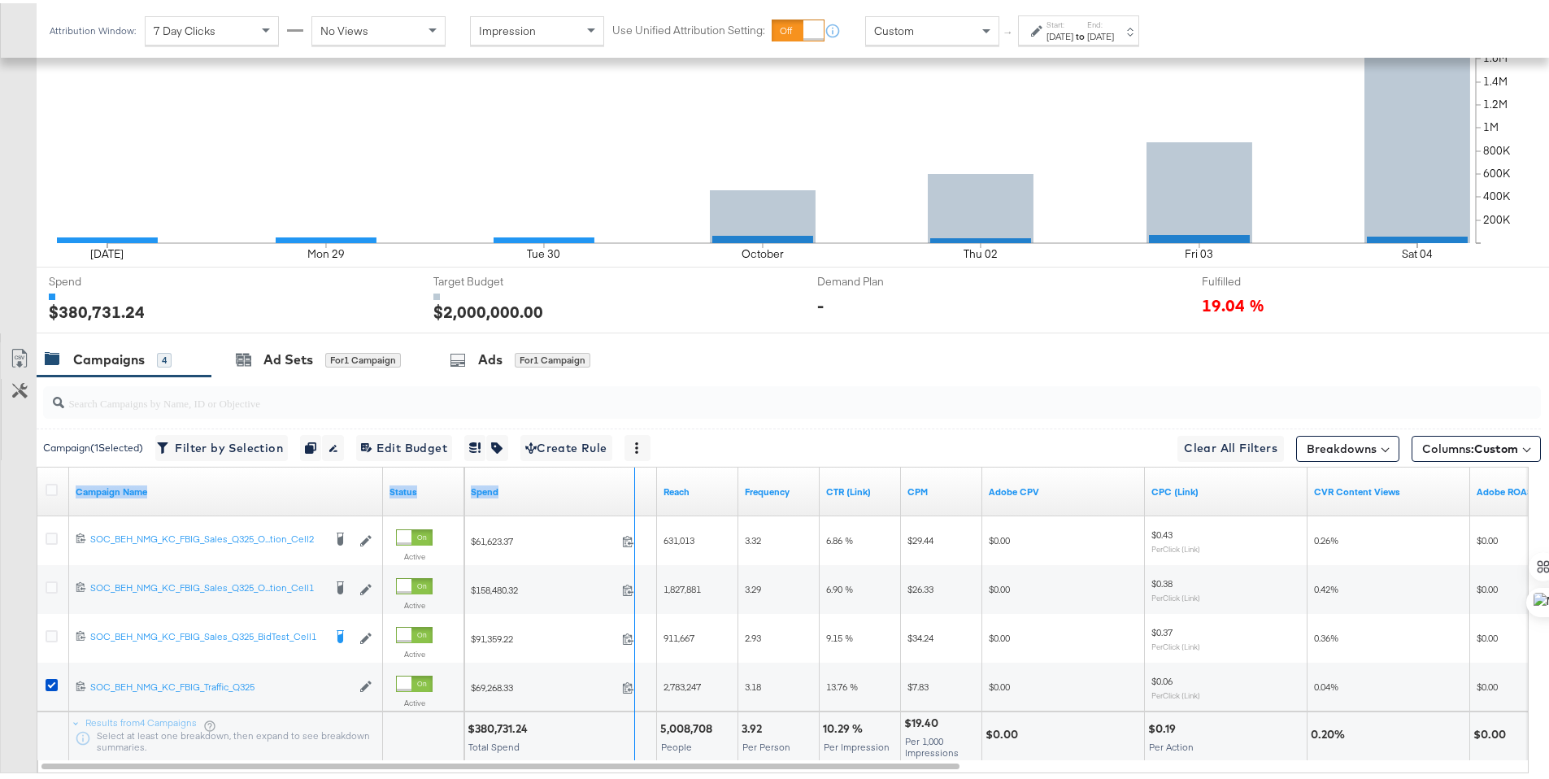
drag, startPoint x: 380, startPoint y: 470, endPoint x: 632, endPoint y: 498, distance: 253.6
click at [37, 464] on div "Campaign Name Status Spend Reach Frequency CTR (Link) CPM Adobe CPV CPC (Link) …" at bounding box center [37, 464] width 0 height 0
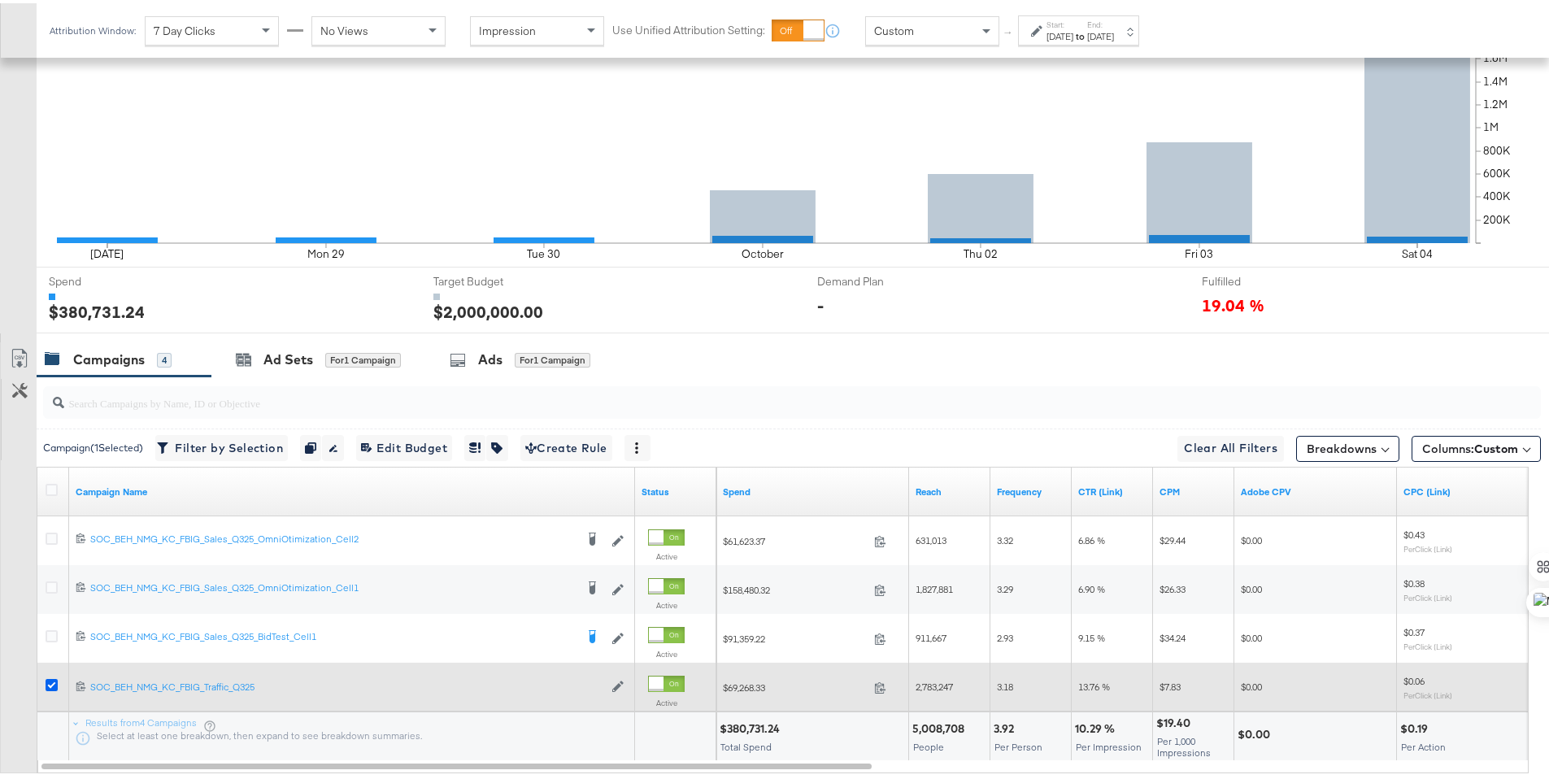
click at [53, 682] on icon at bounding box center [52, 682] width 12 height 12
click at [0, 0] on input "checkbox" at bounding box center [0, 0] width 0 height 0
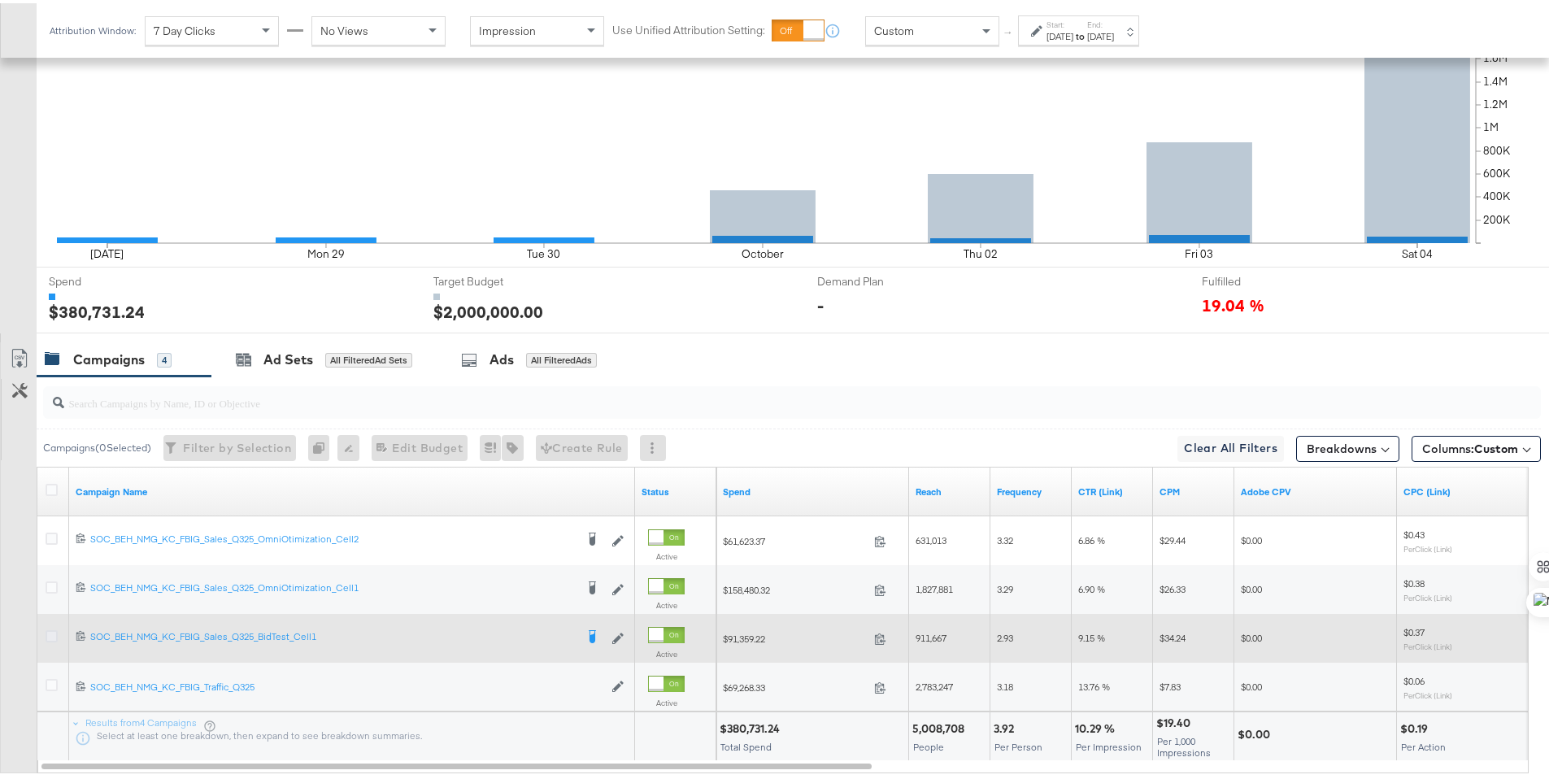
click at [53, 633] on icon at bounding box center [52, 633] width 12 height 12
click at [0, 0] on input "checkbox" at bounding box center [0, 0] width 0 height 0
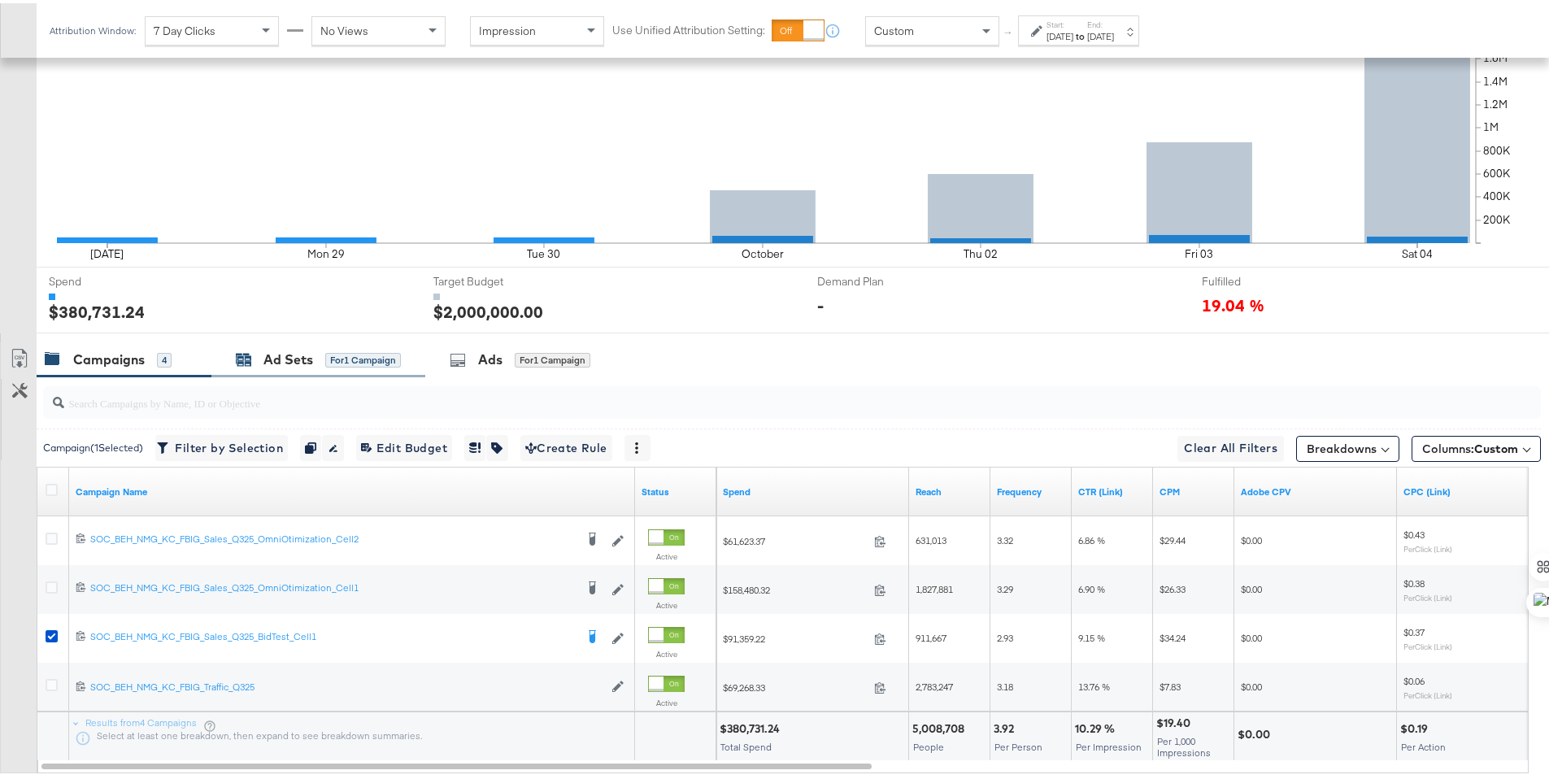
click at [297, 359] on div "Ad Sets" at bounding box center [288, 356] width 50 height 19
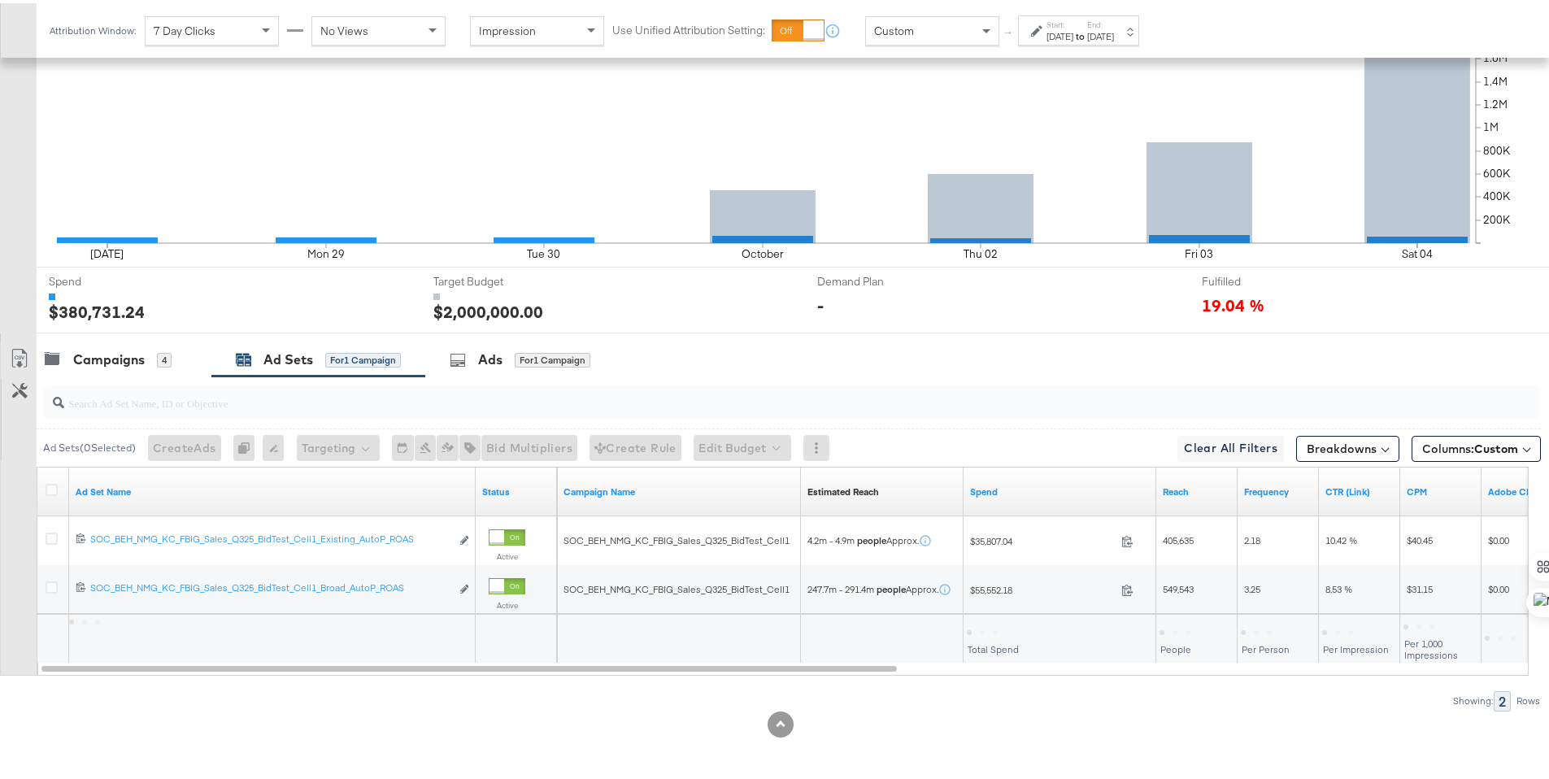
click at [1073, 28] on div "[DATE]" at bounding box center [1059, 33] width 27 height 13
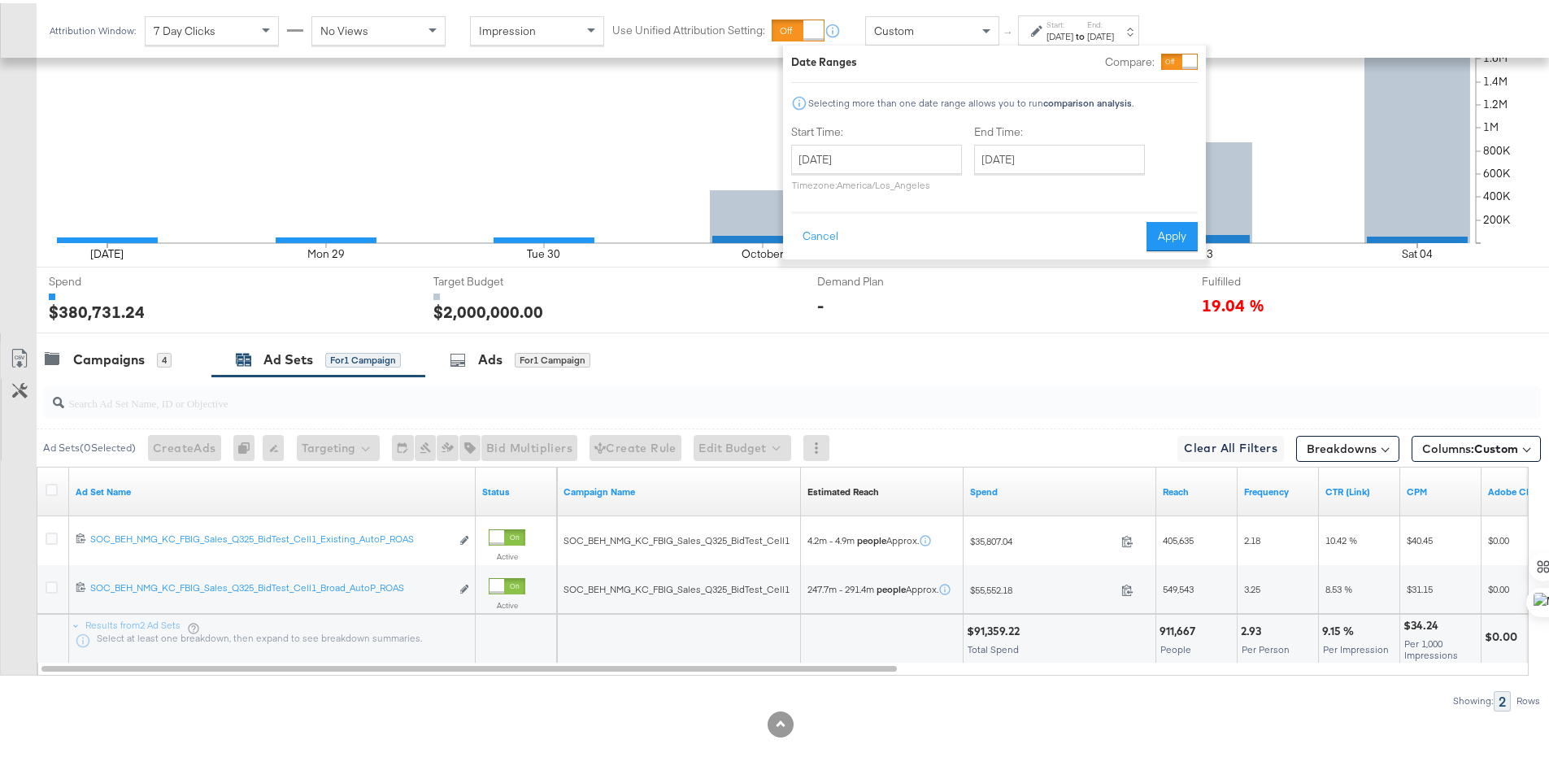
click at [1073, 28] on div "[DATE]" at bounding box center [1059, 33] width 27 height 13
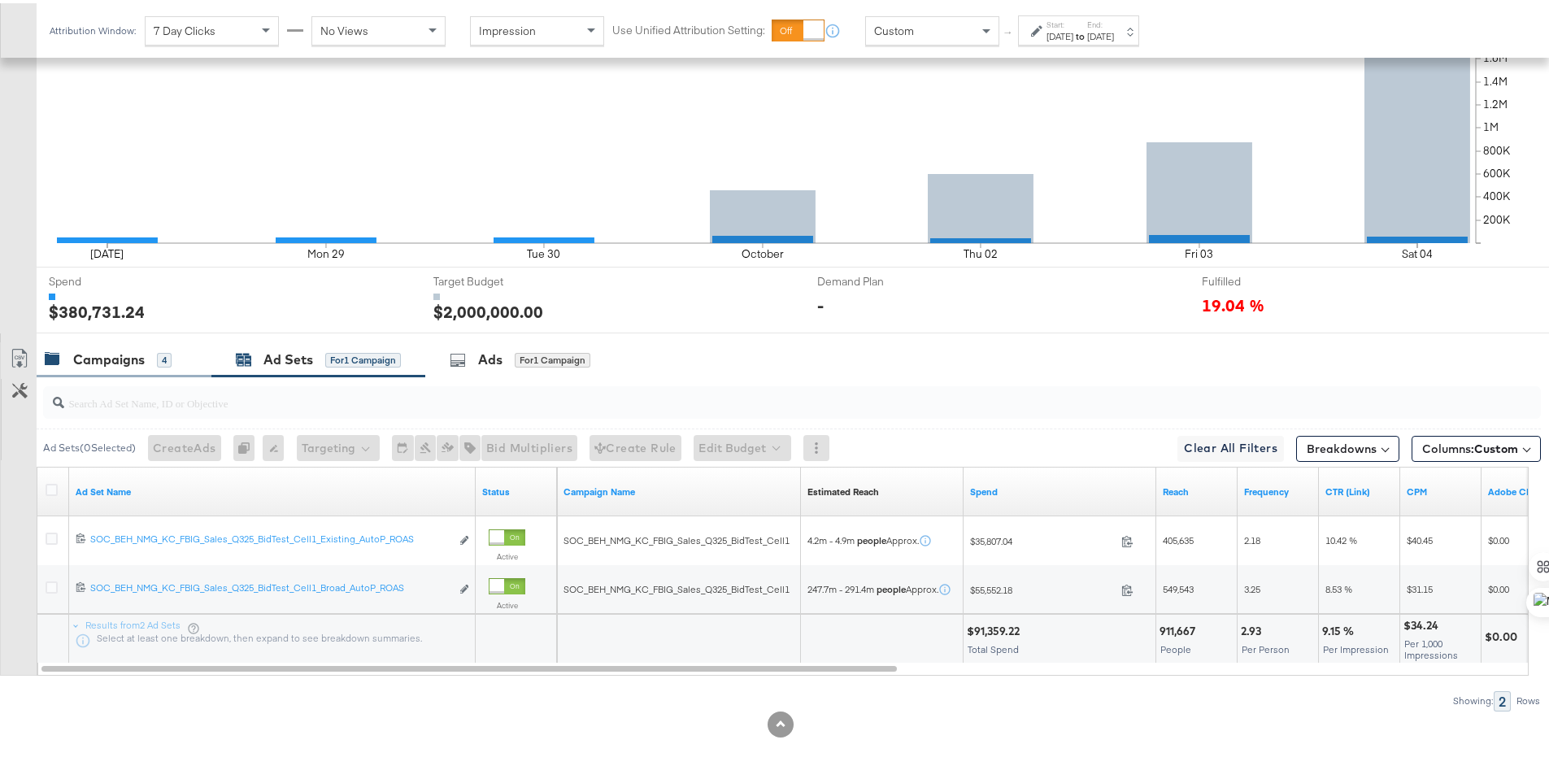
click at [111, 361] on div "Campaigns" at bounding box center [109, 356] width 72 height 19
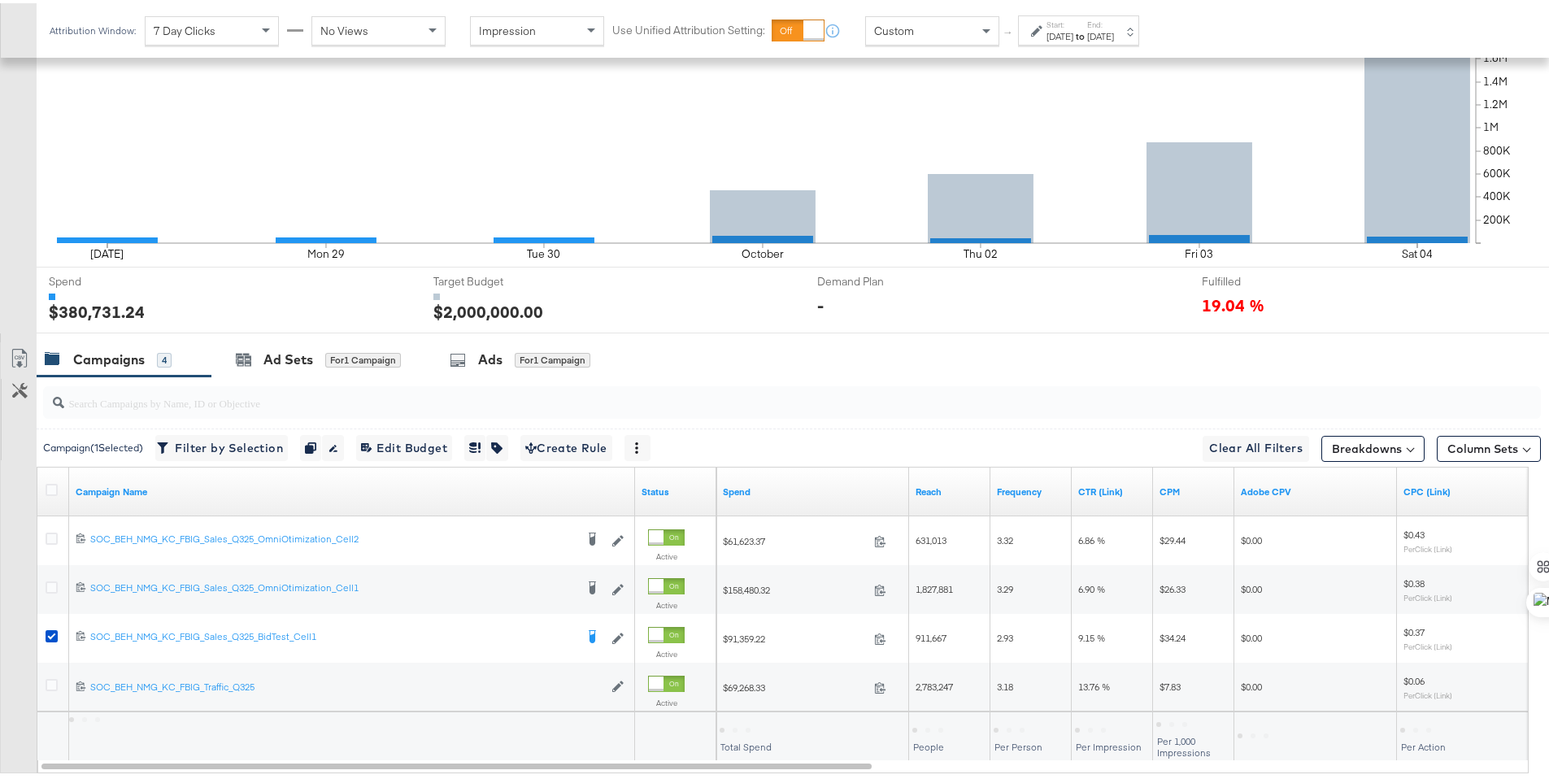
click at [1073, 36] on div "[DATE]" at bounding box center [1059, 33] width 27 height 13
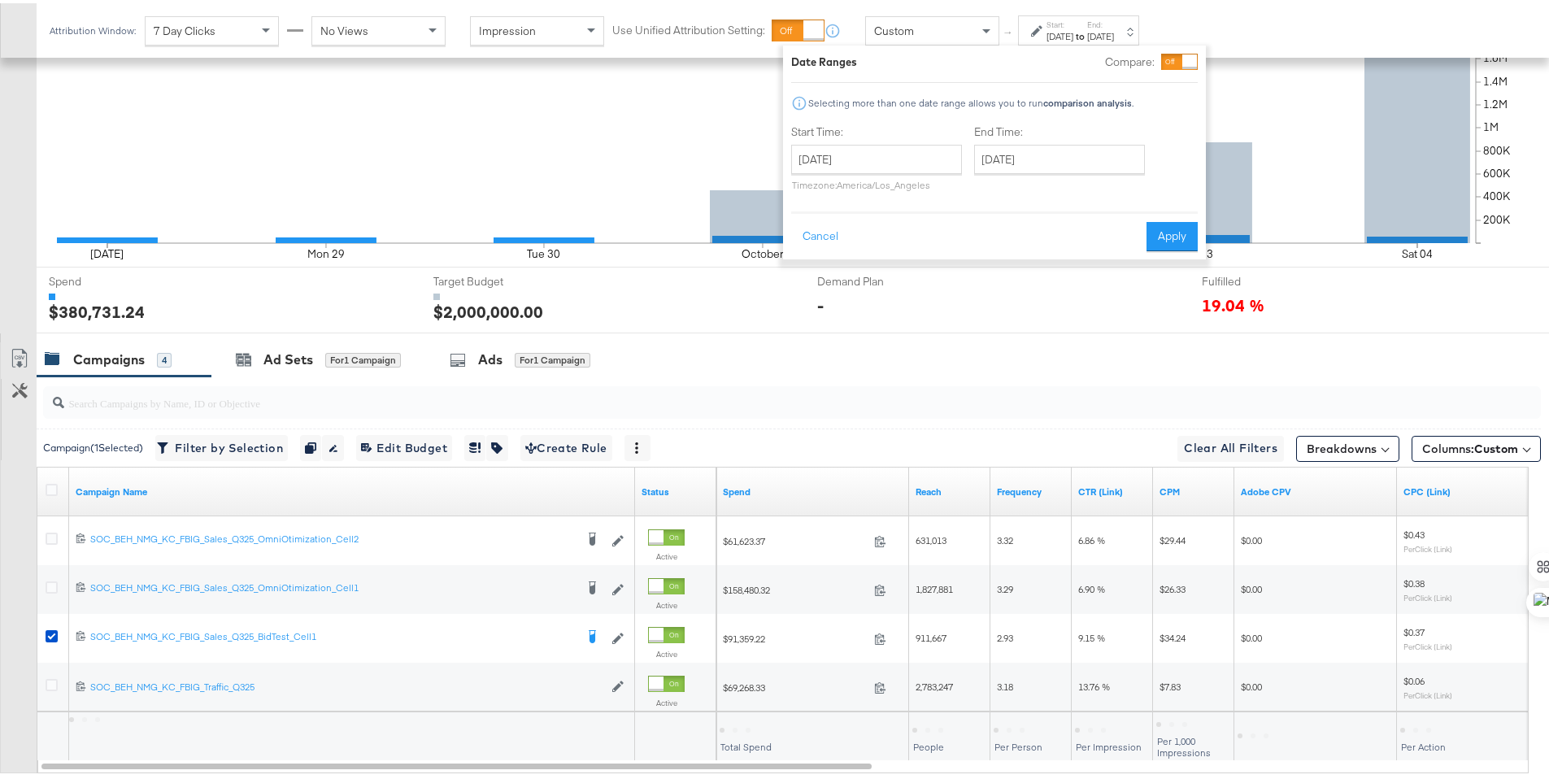
click at [1073, 36] on div "[DATE]" at bounding box center [1059, 33] width 27 height 13
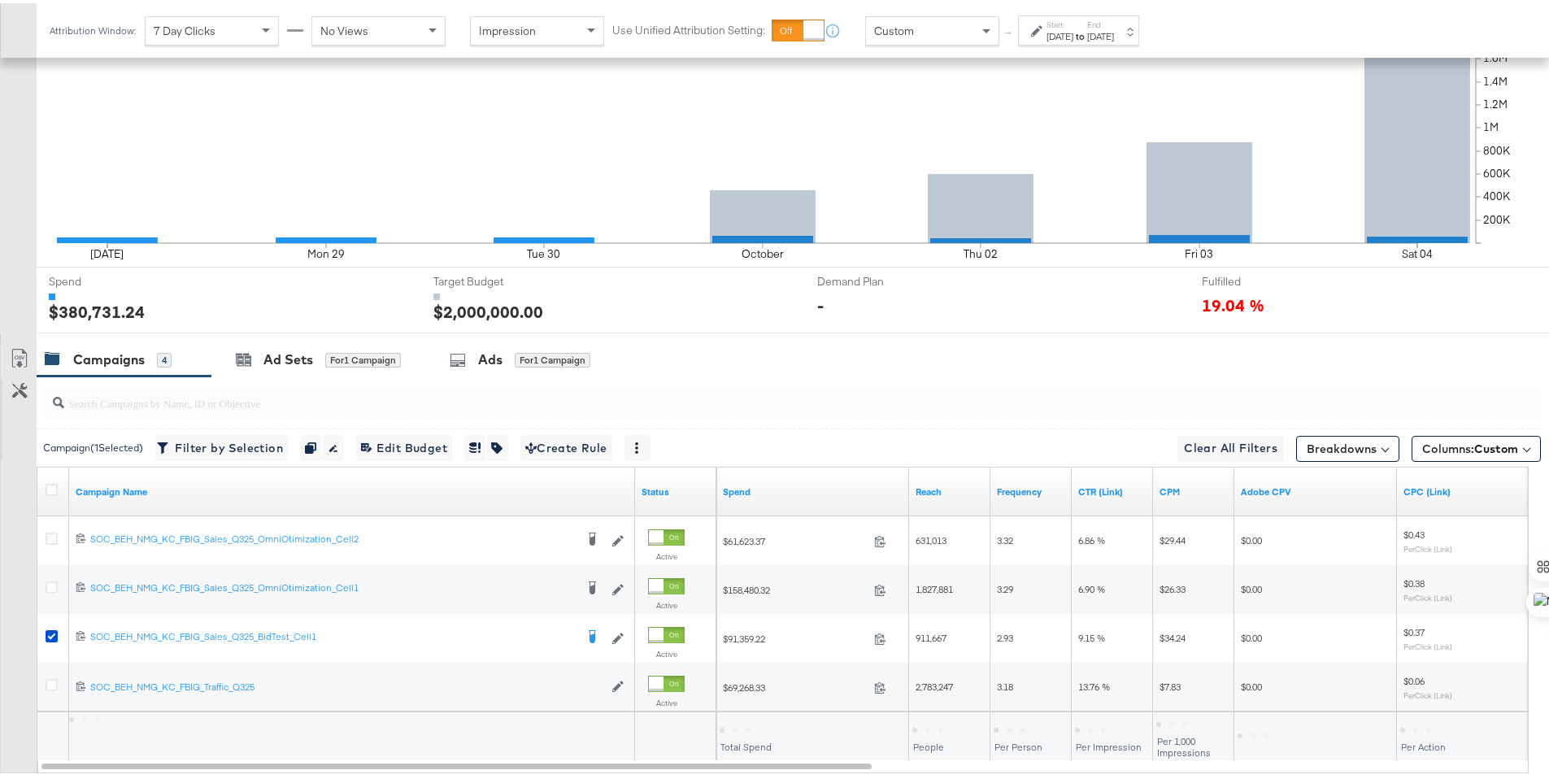
click at [964, 37] on div "Custom" at bounding box center [932, 28] width 133 height 28
